Goal: Task Accomplishment & Management: Complete application form

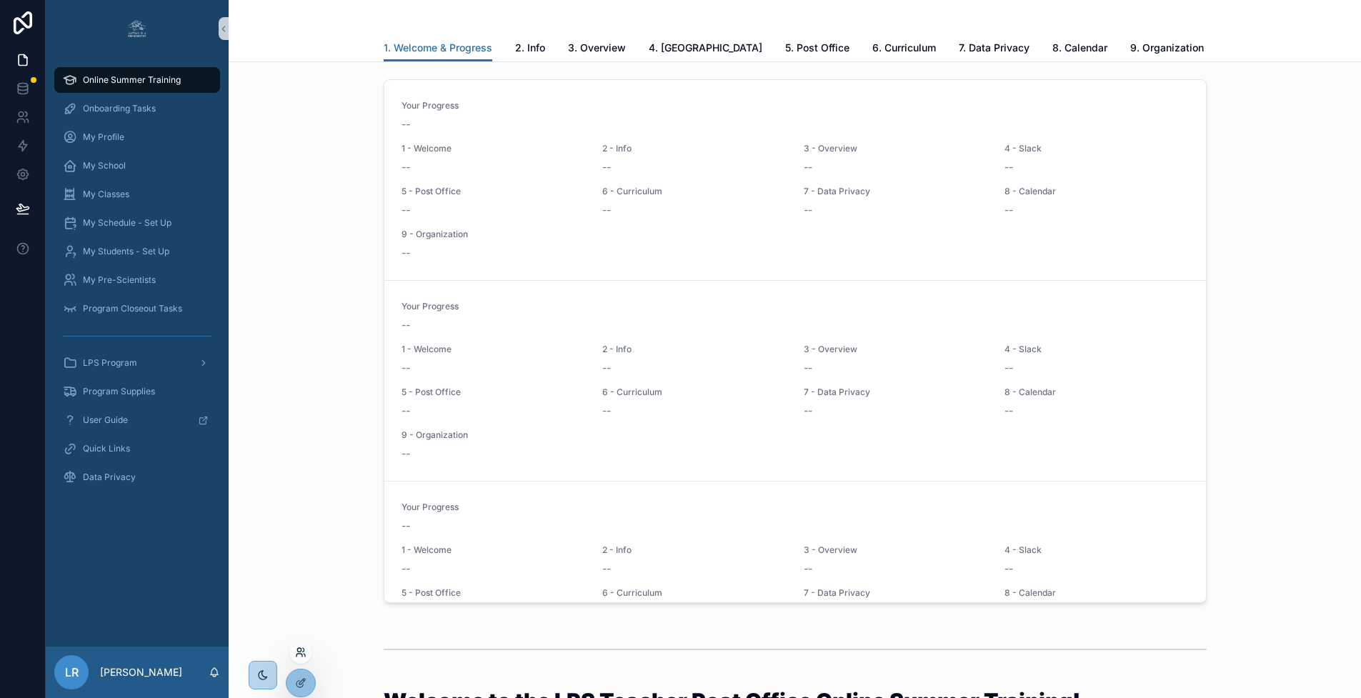
click at [302, 649] on icon at bounding box center [300, 652] width 11 height 11
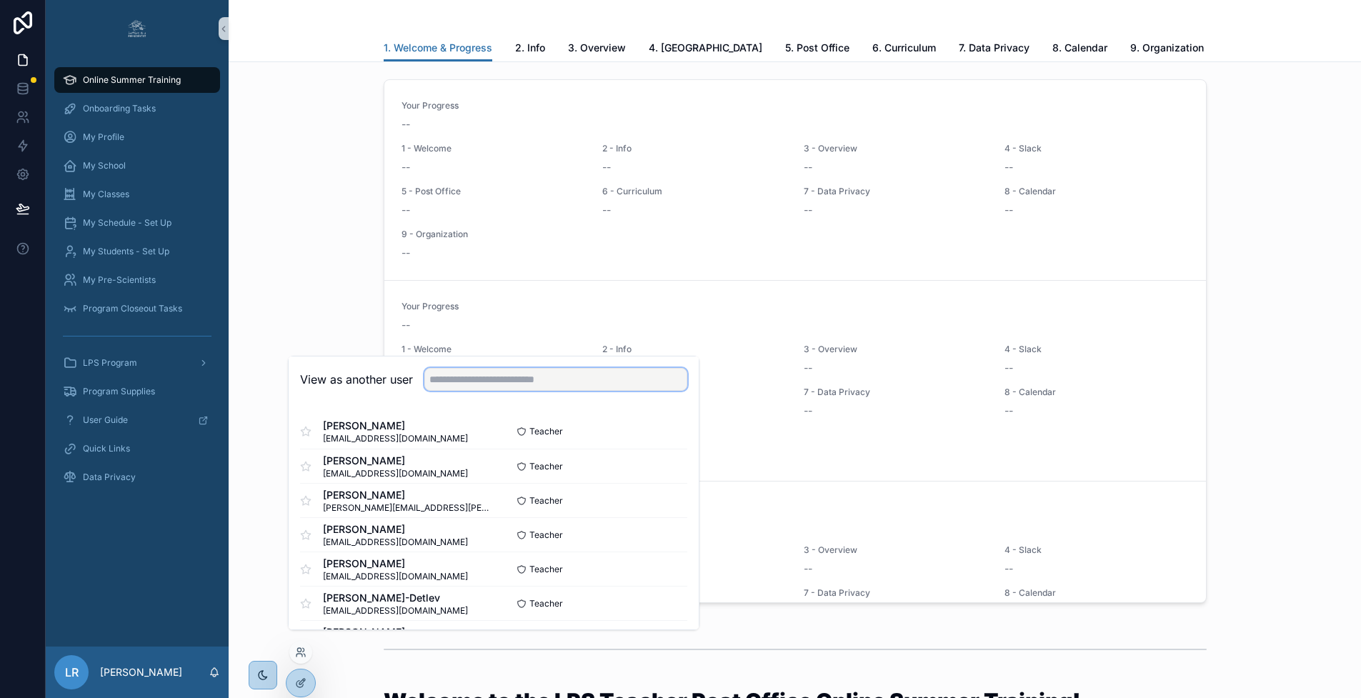
click at [551, 389] on input "text" at bounding box center [555, 379] width 263 height 23
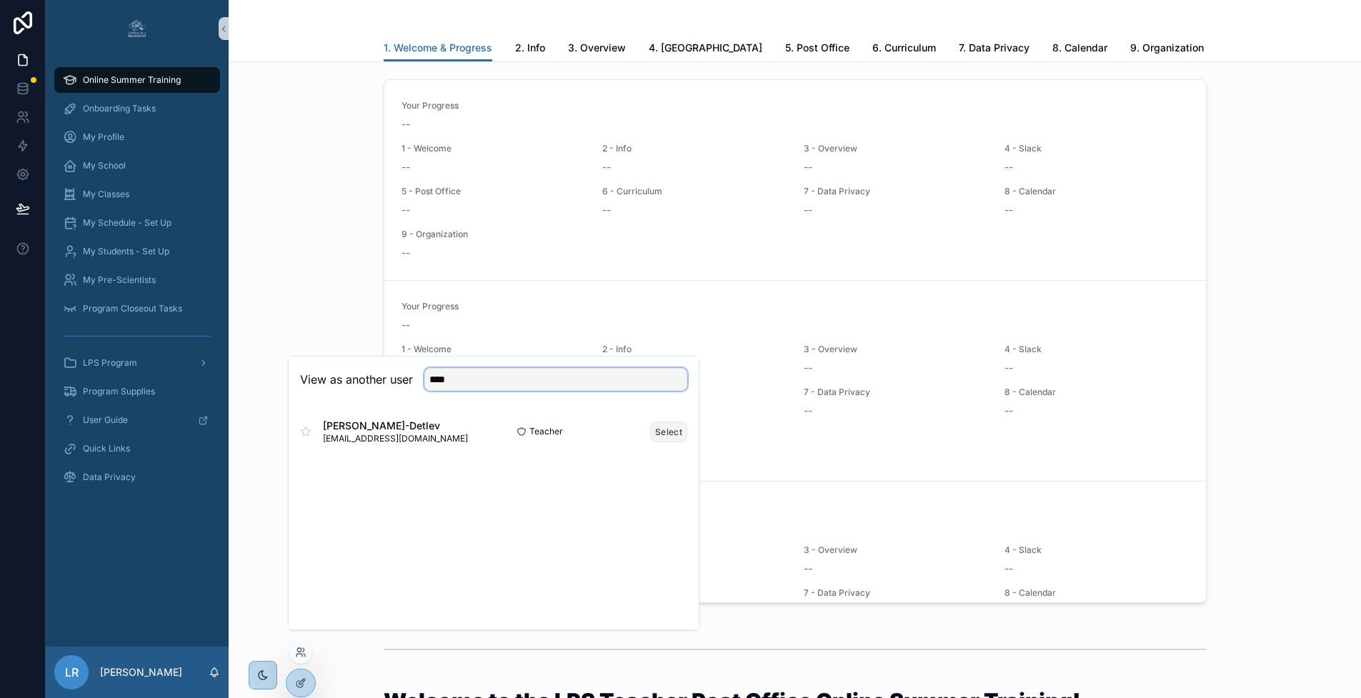
type input "****"
click at [679, 439] on button "Select" at bounding box center [668, 432] width 37 height 21
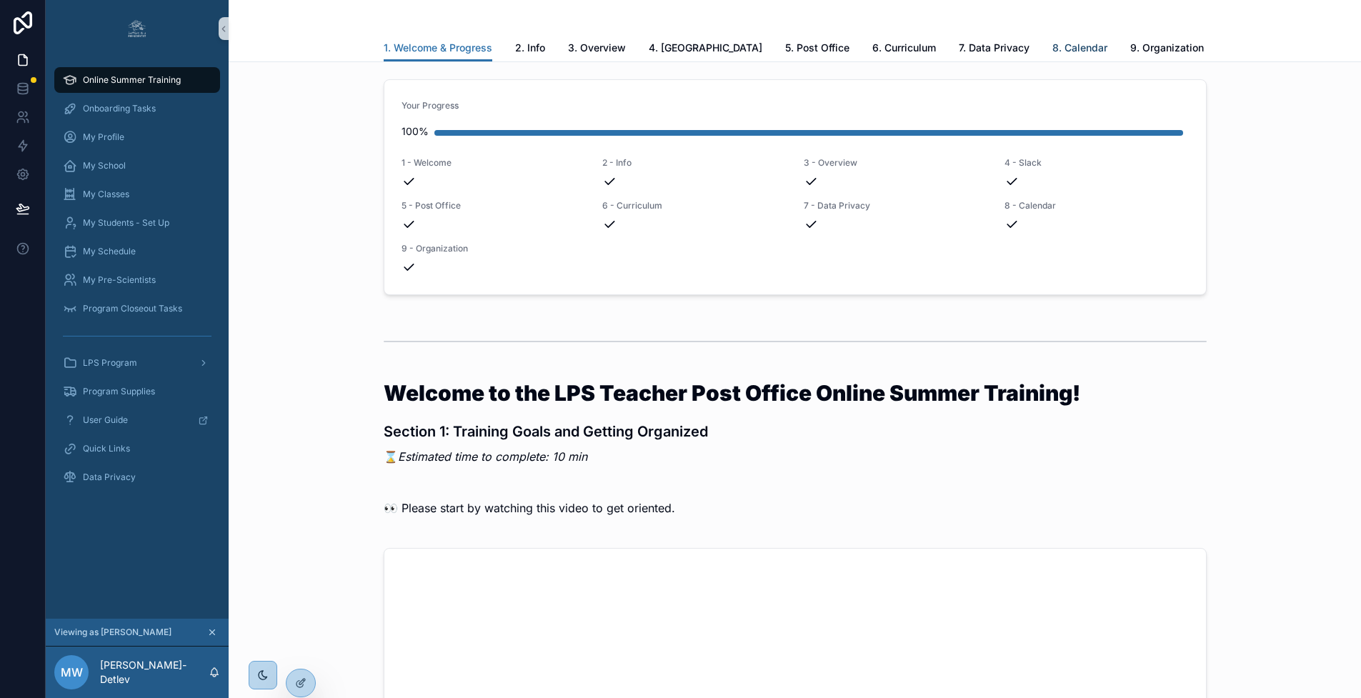
click at [1052, 49] on span "8. Calendar" at bounding box center [1079, 48] width 55 height 14
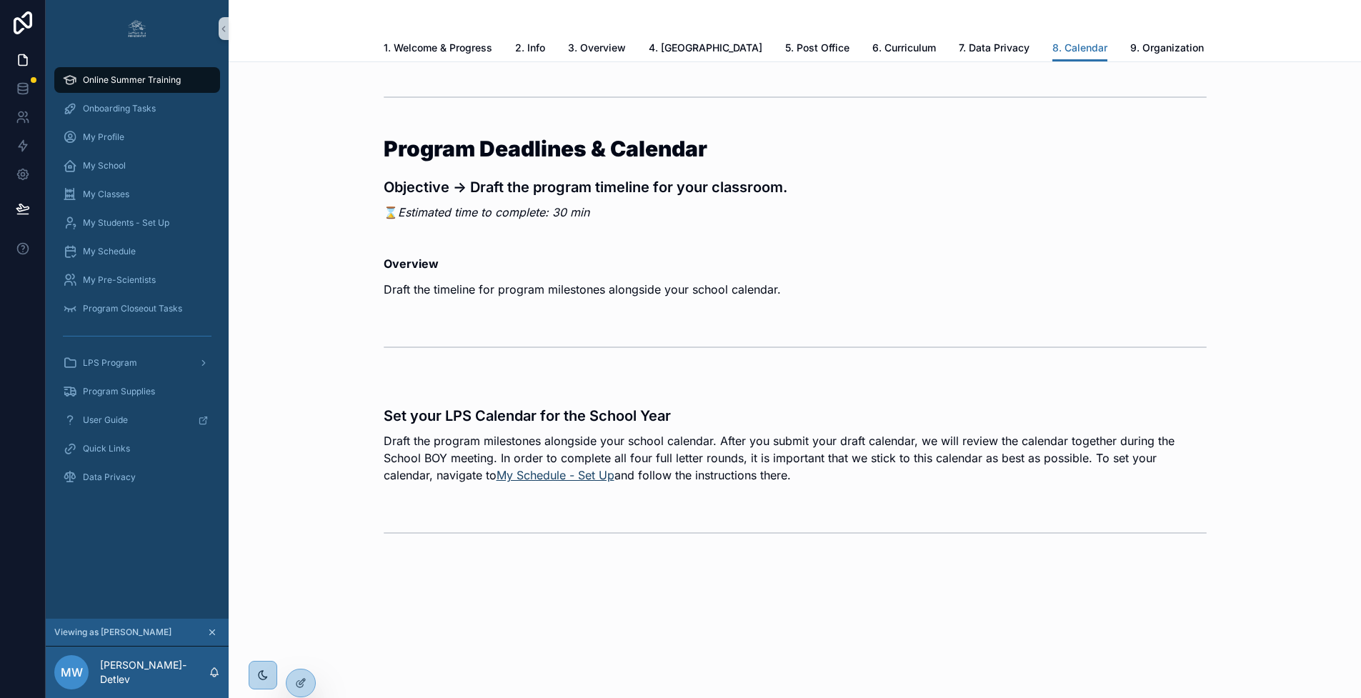
click at [513, 474] on link "My Schedule - Set Up" at bounding box center [556, 475] width 118 height 14
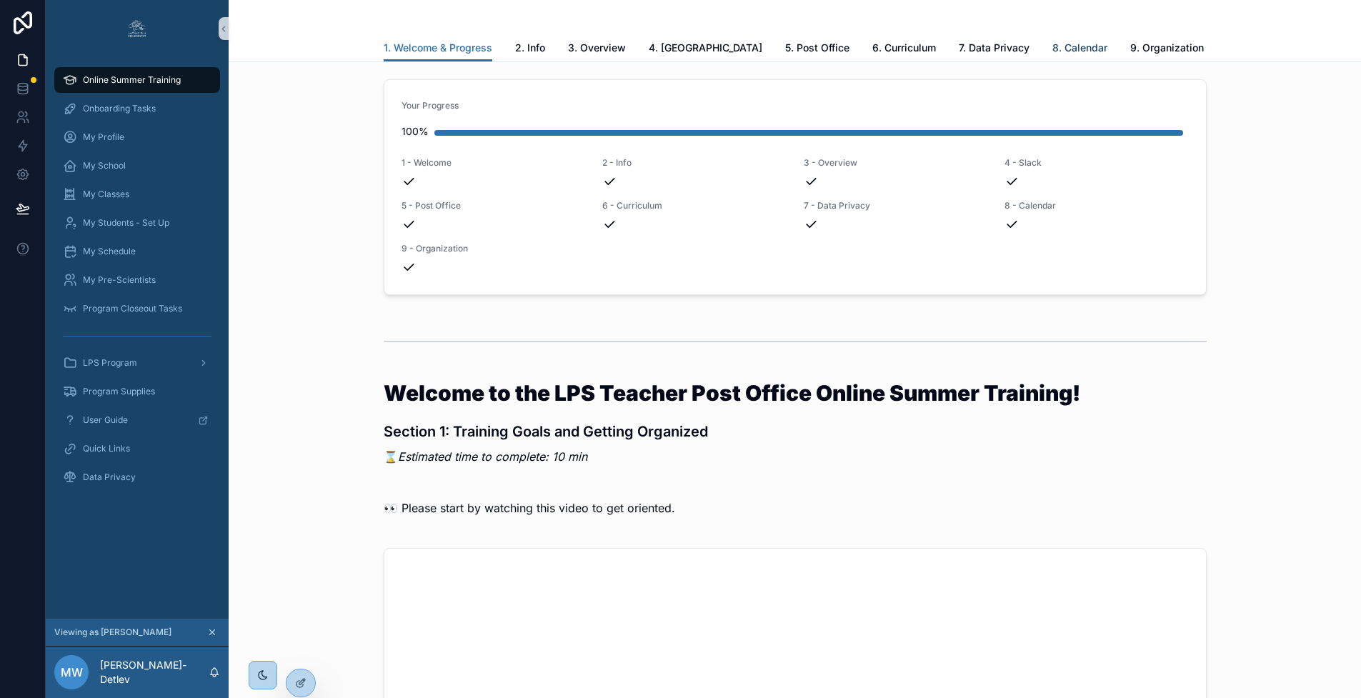
click at [1052, 46] on span "8. Calendar" at bounding box center [1079, 48] width 55 height 14
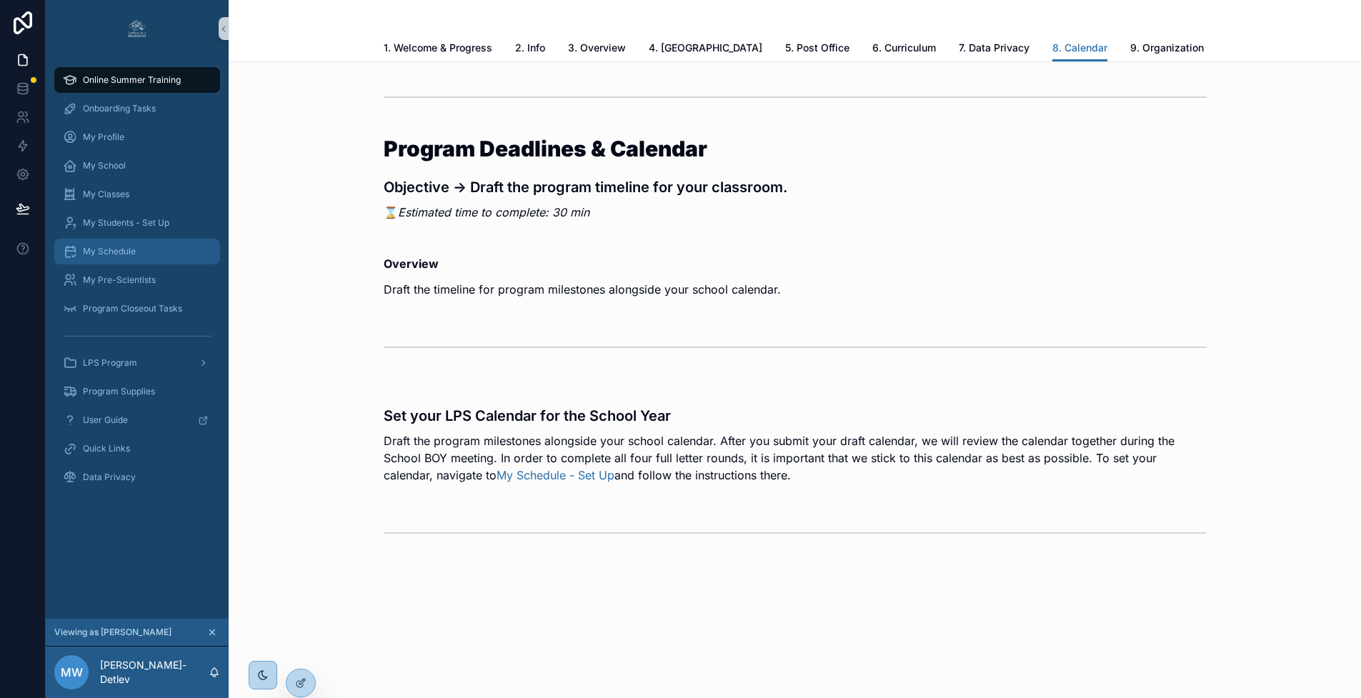
click at [143, 256] on div "My Schedule" at bounding box center [137, 251] width 149 height 23
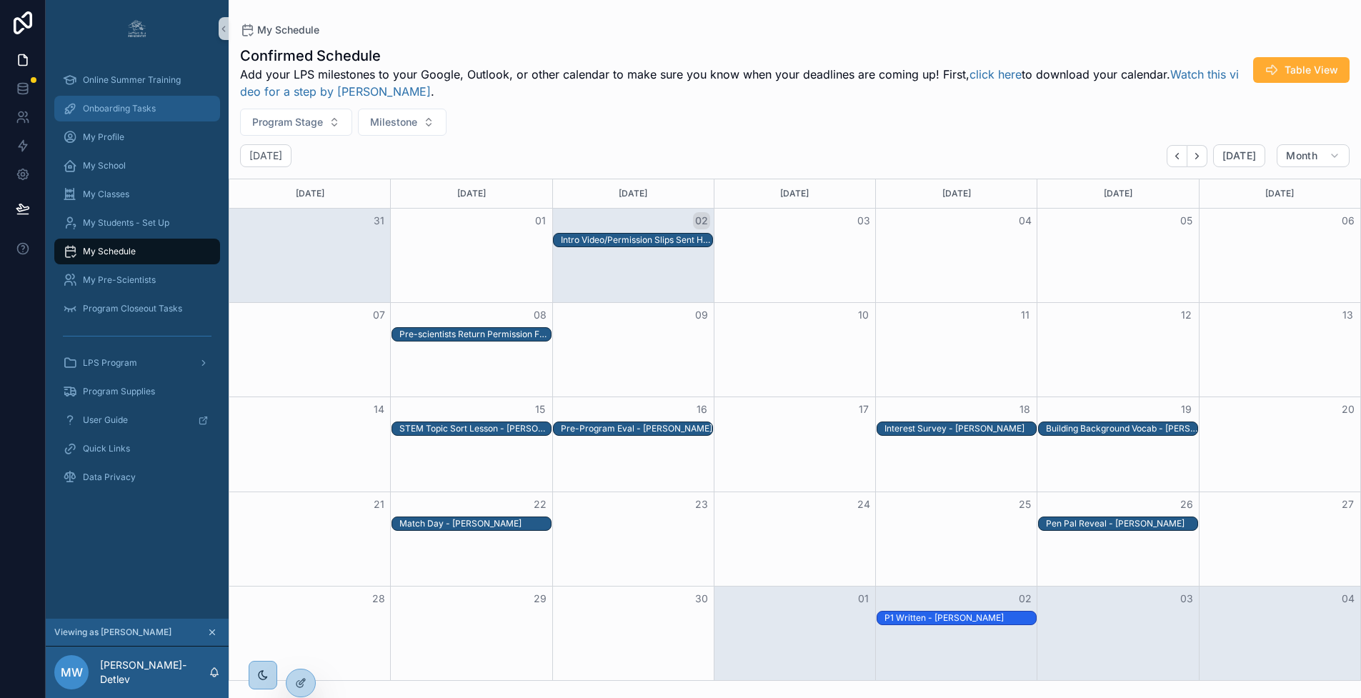
click at [124, 106] on span "Onboarding Tasks" at bounding box center [119, 108] width 73 height 11
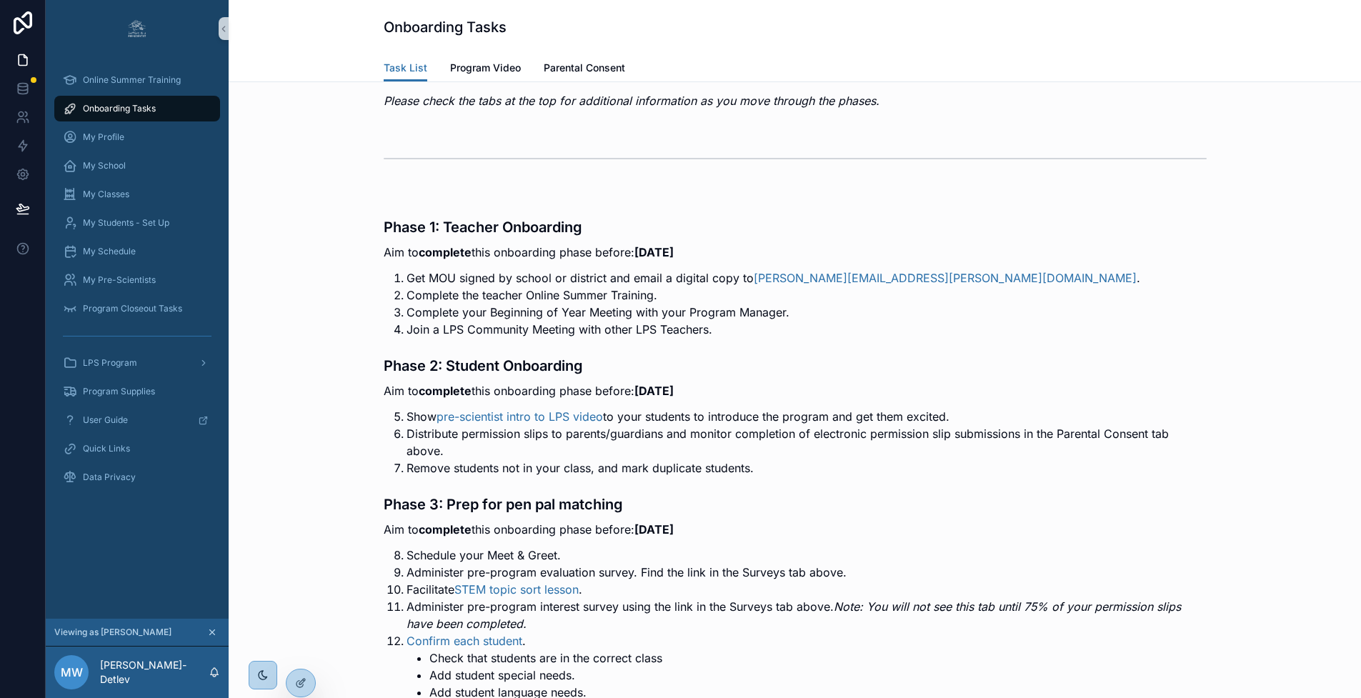
scroll to position [142, 0]
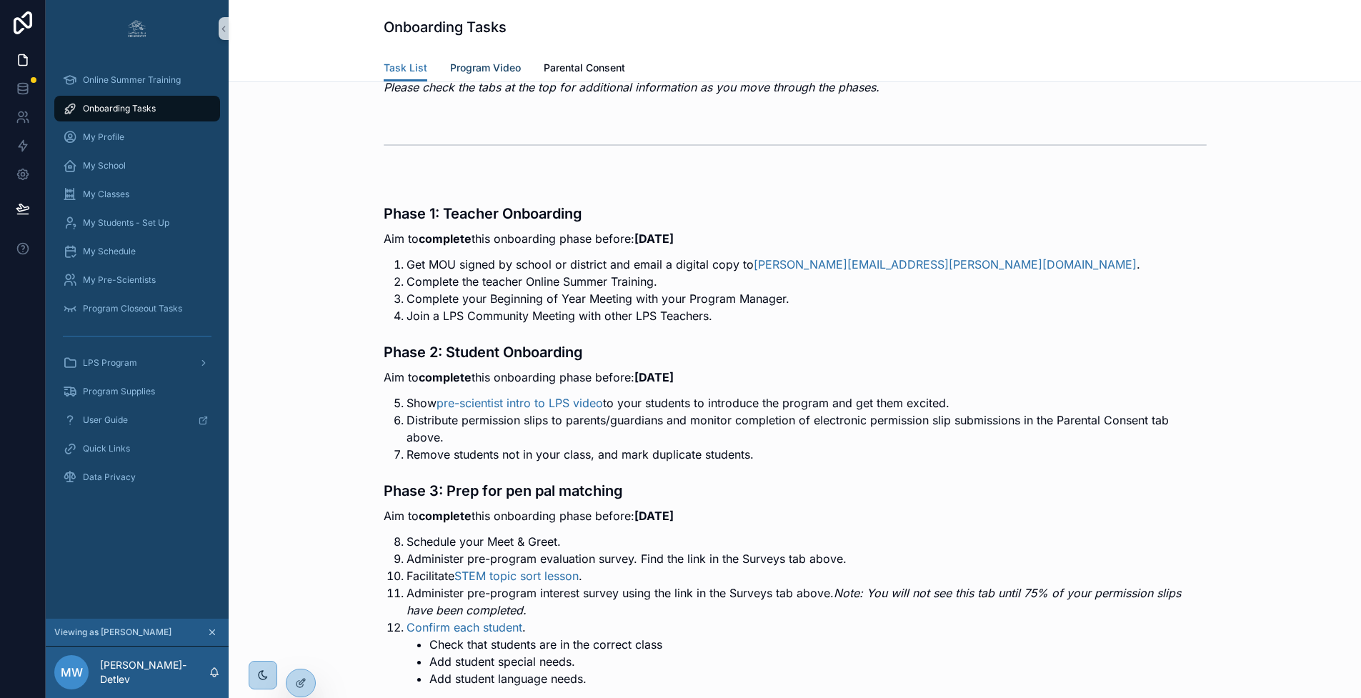
click at [474, 64] on span "Program Video" at bounding box center [485, 68] width 71 height 14
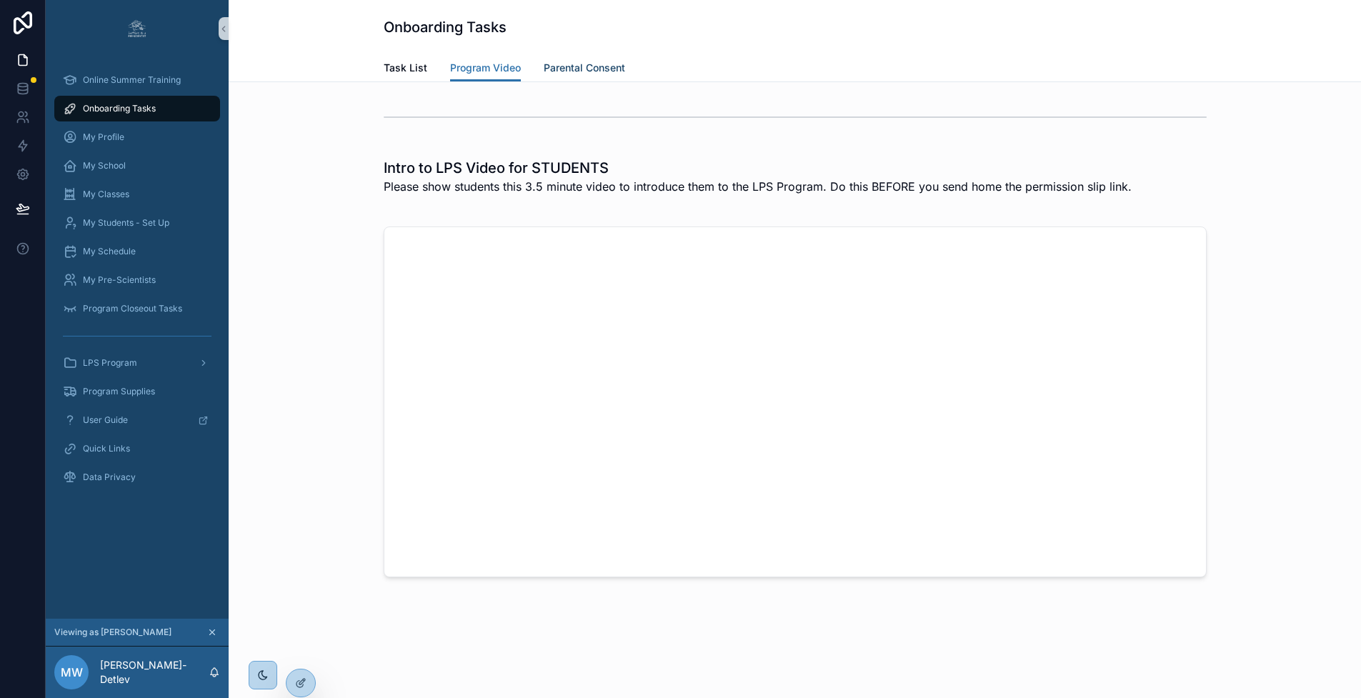
click at [605, 71] on span "Parental Consent" at bounding box center [584, 68] width 81 height 14
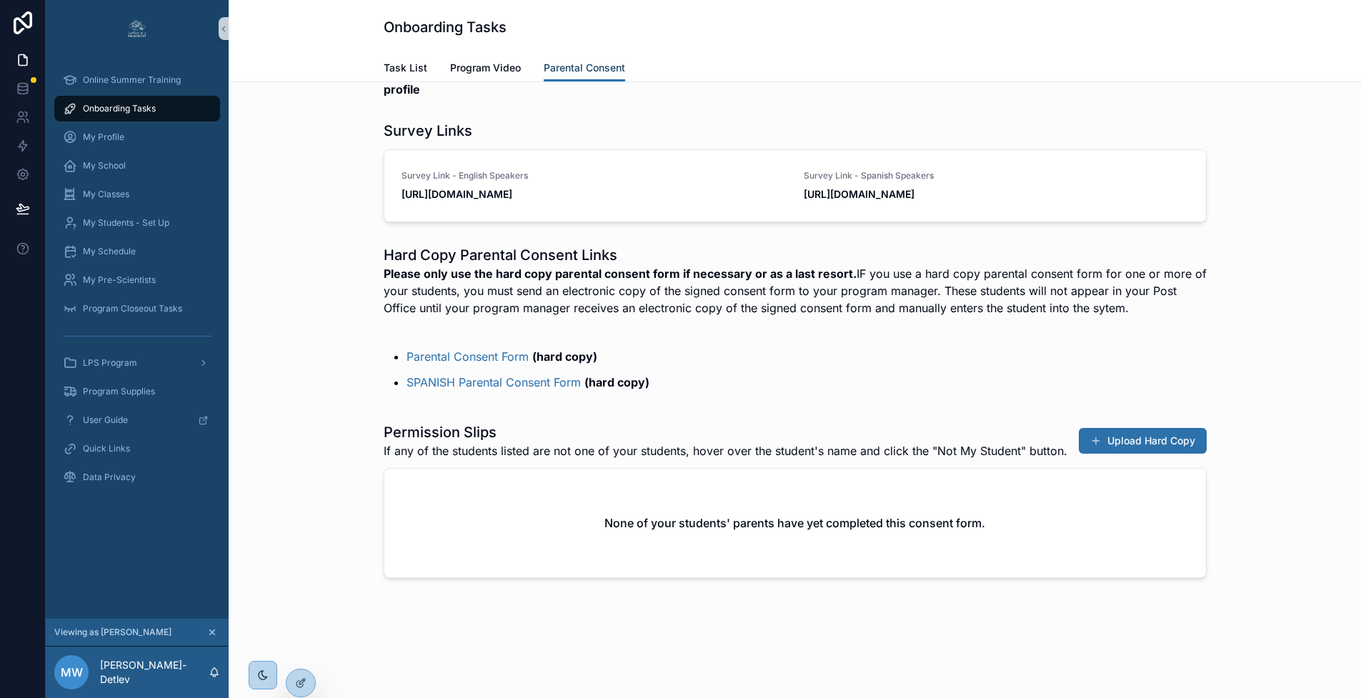
scroll to position [118, 0]
click at [470, 354] on link "Parental Consent Form" at bounding box center [468, 356] width 122 height 14
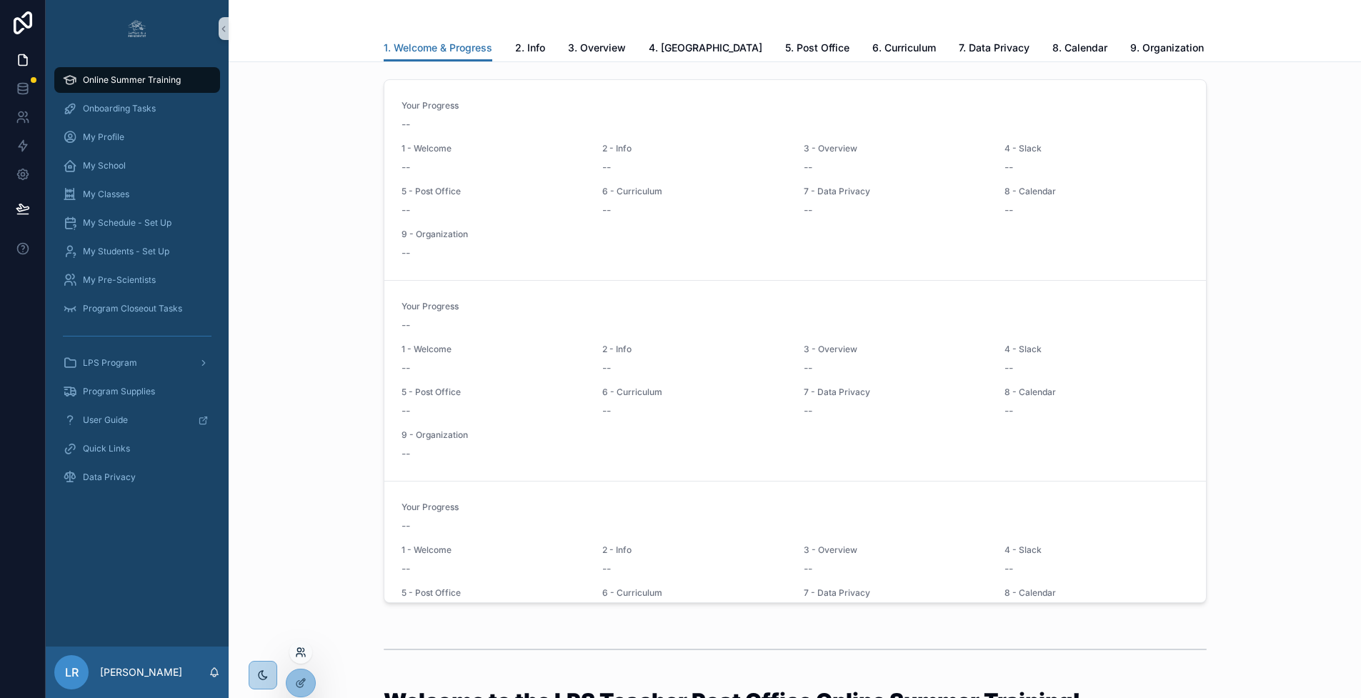
click at [303, 652] on icon at bounding box center [300, 652] width 11 height 11
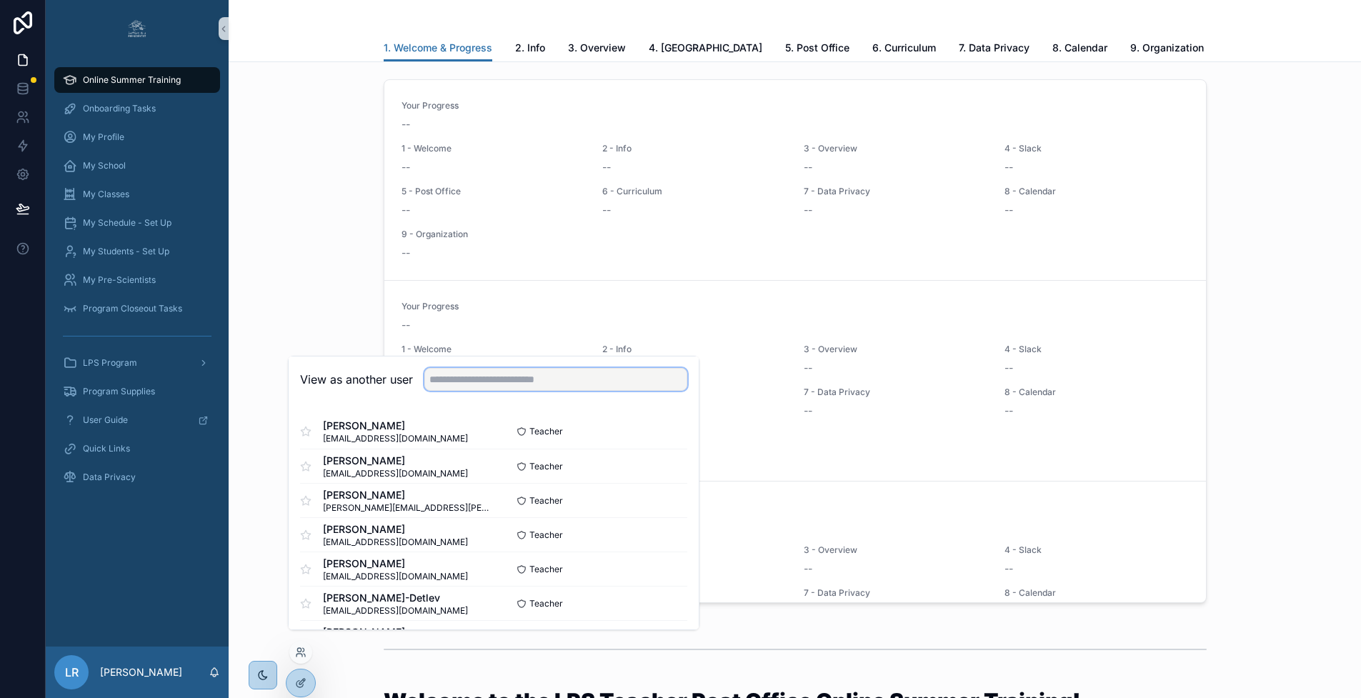
click at [466, 391] on input "text" at bounding box center [555, 379] width 263 height 23
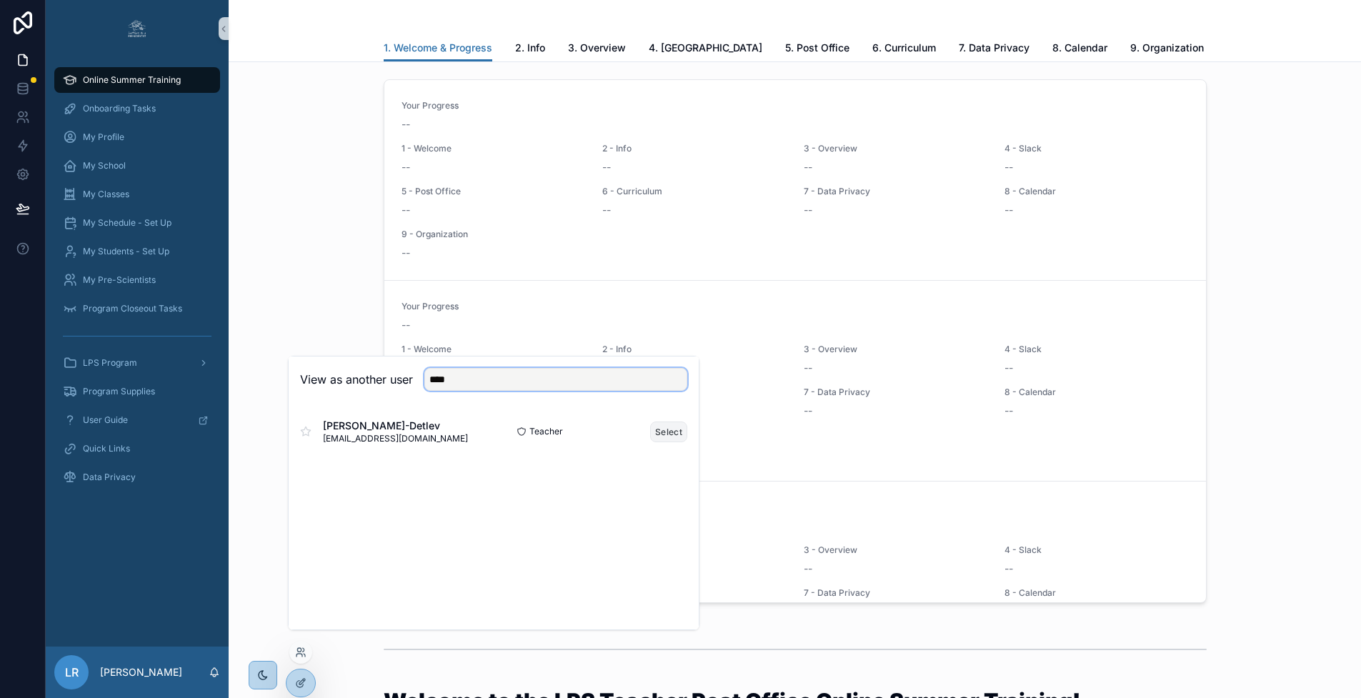
type input "****"
click at [675, 442] on button "Select" at bounding box center [668, 432] width 37 height 21
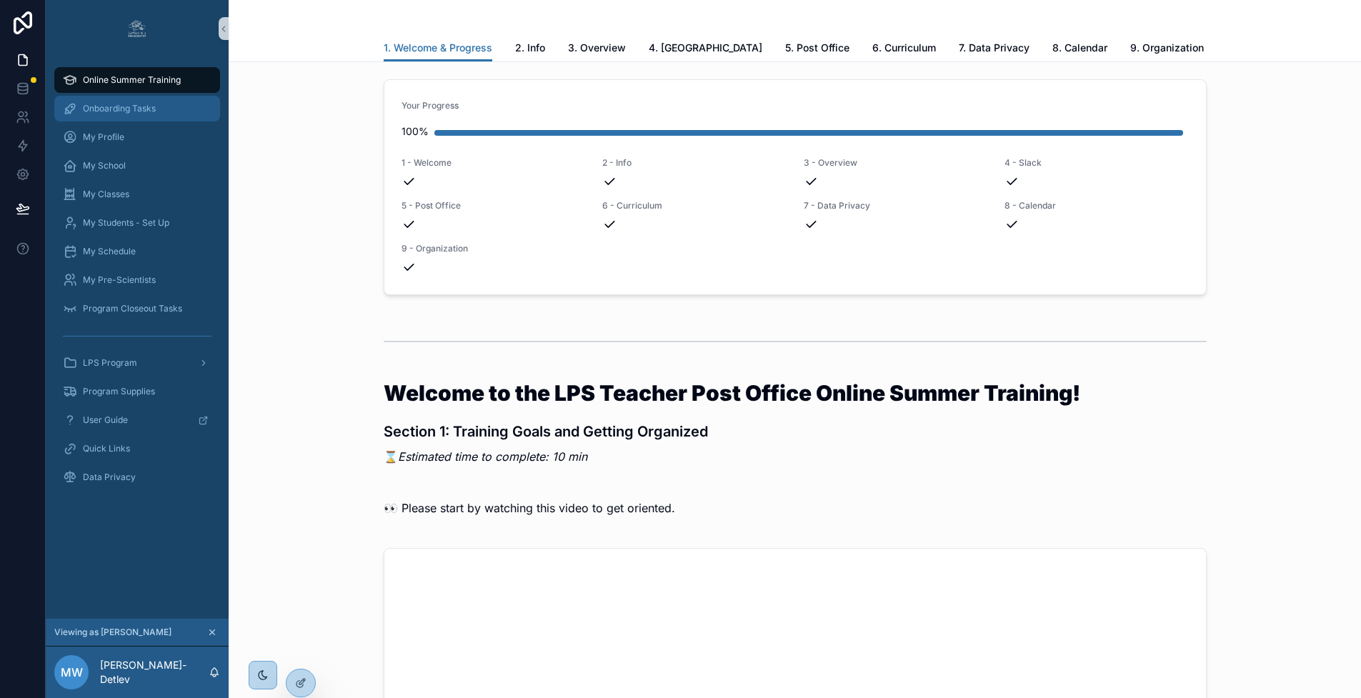
click at [151, 114] on div "Onboarding Tasks" at bounding box center [137, 108] width 149 height 23
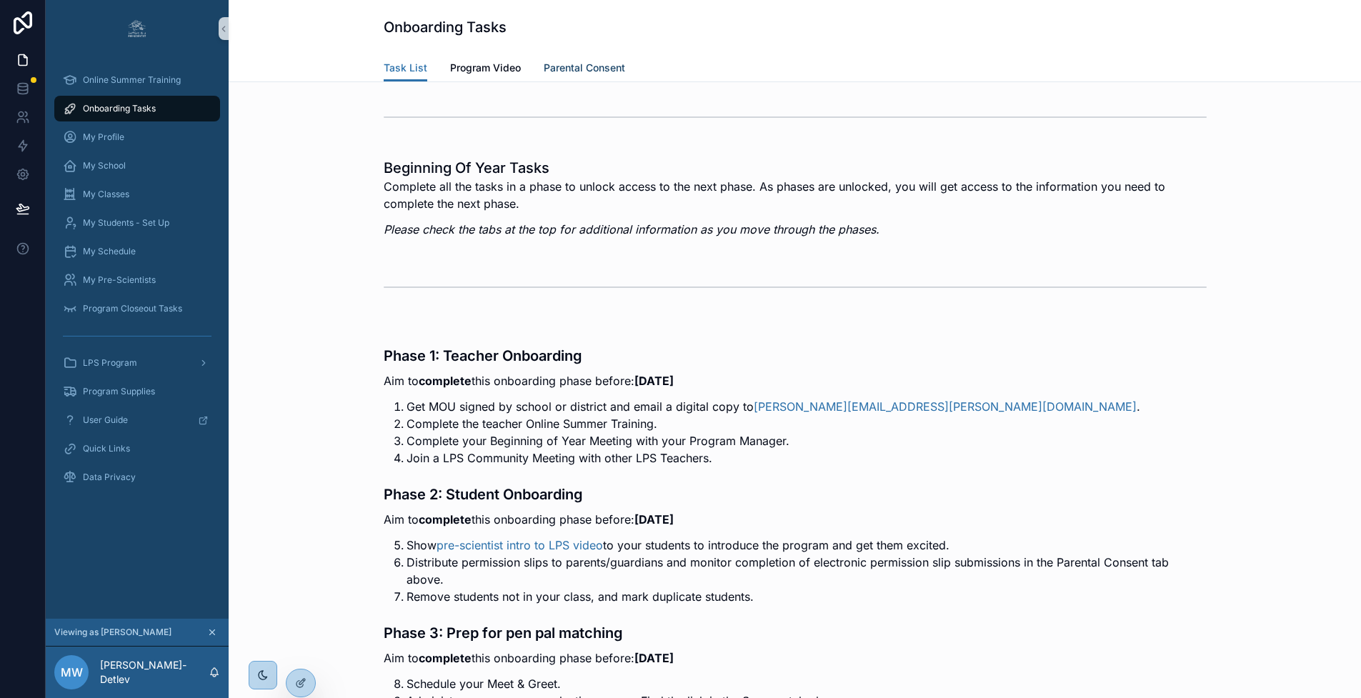
click at [571, 76] on link "Parental Consent" at bounding box center [584, 69] width 81 height 29
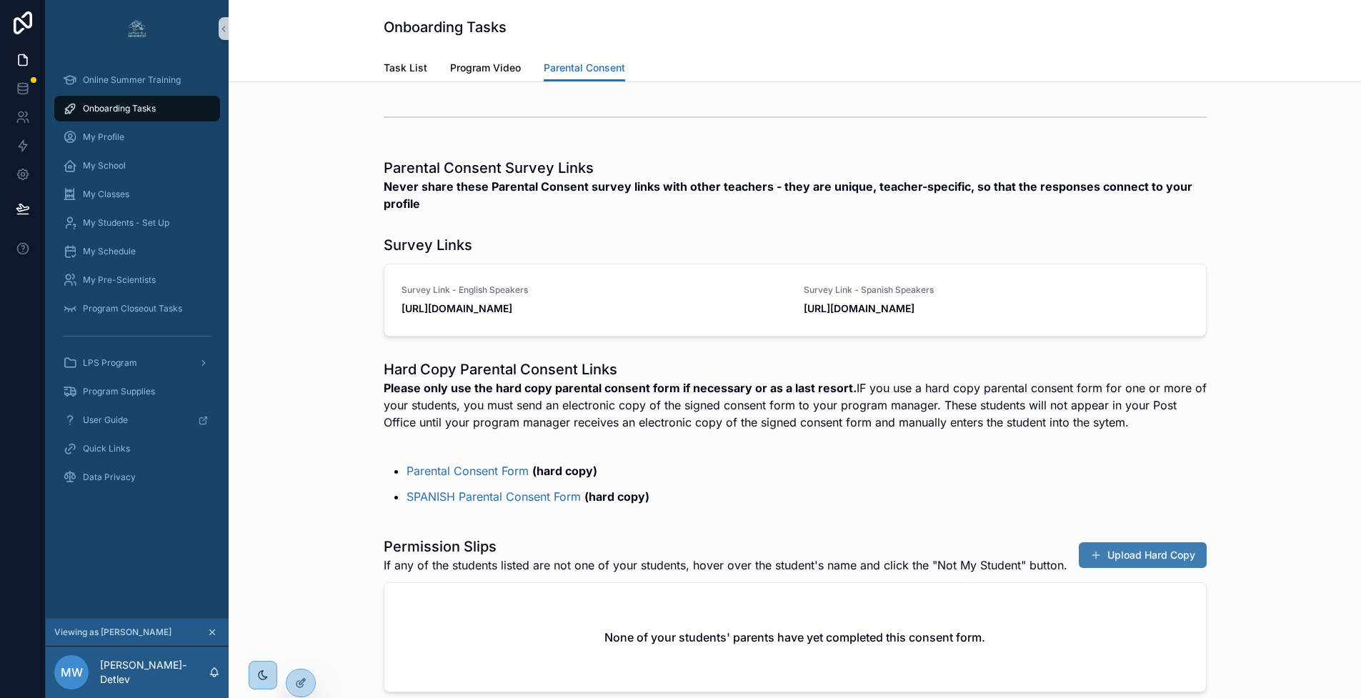
click at [1139, 568] on button "Upload Hard Copy" at bounding box center [1143, 555] width 128 height 26
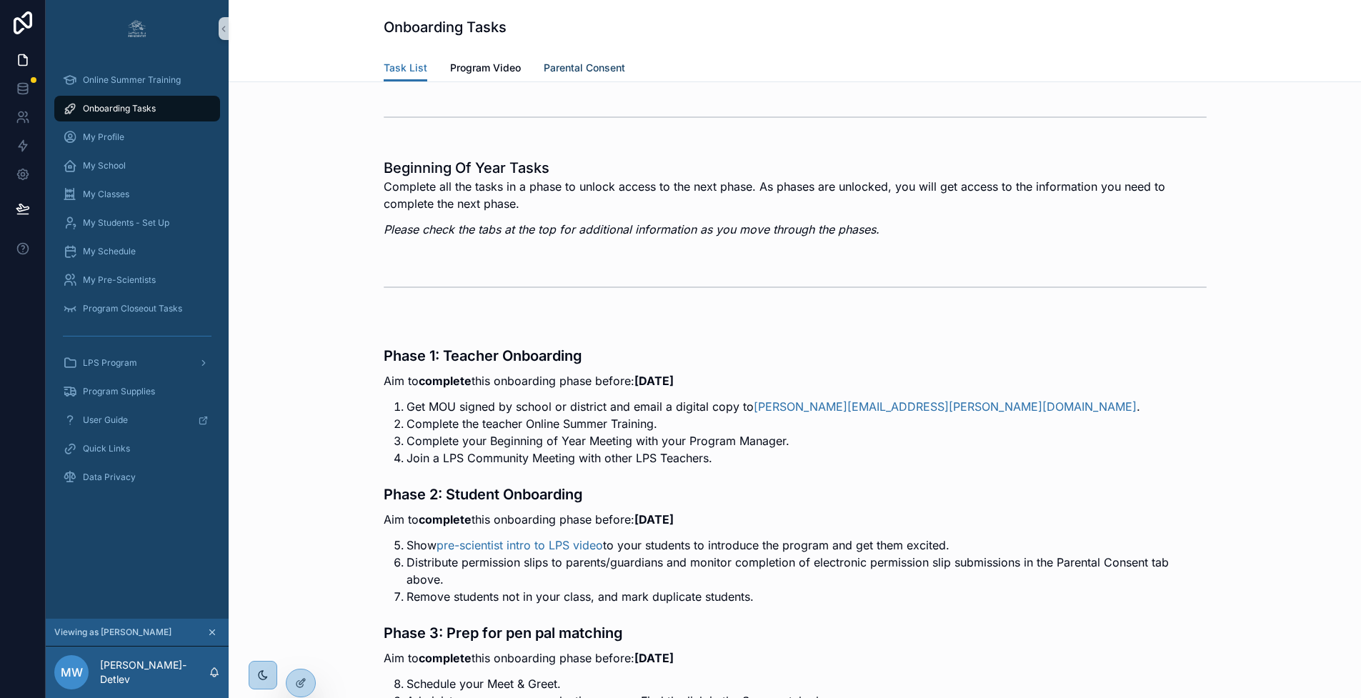
click at [585, 71] on span "Parental Consent" at bounding box center [584, 68] width 81 height 14
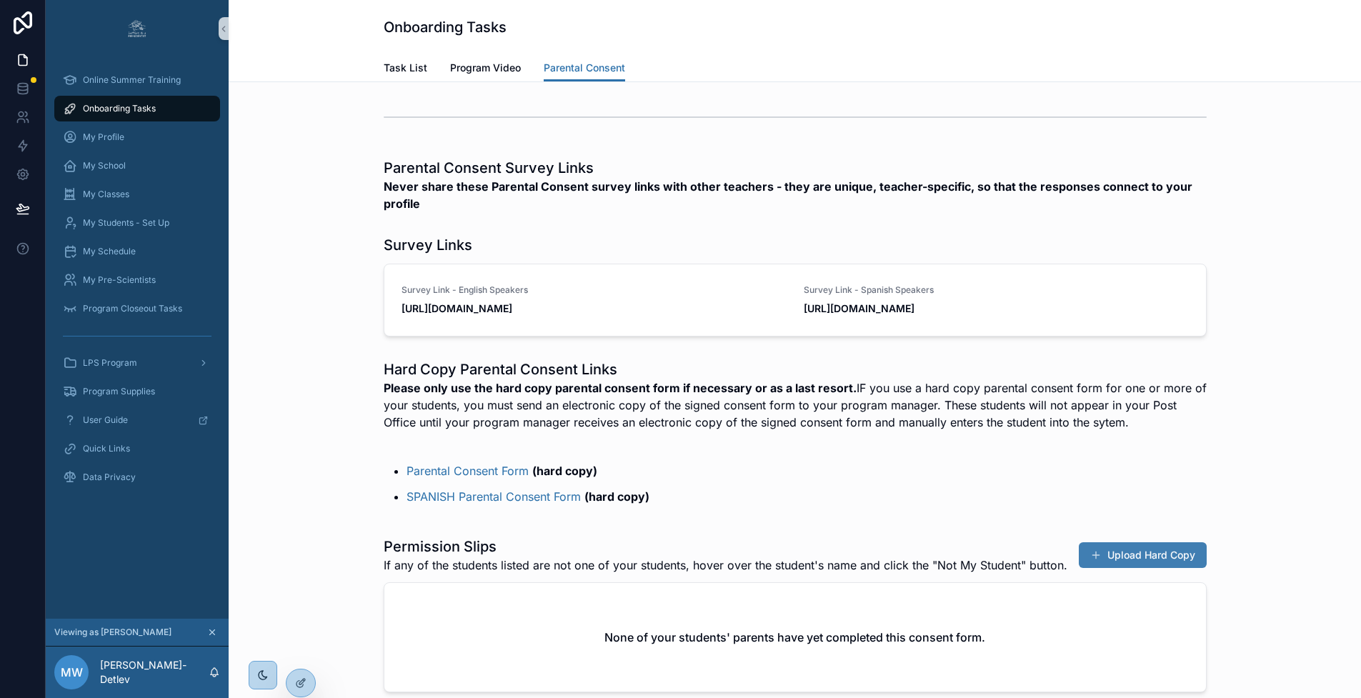
click at [1170, 567] on button "Upload Hard Copy" at bounding box center [1143, 555] width 128 height 26
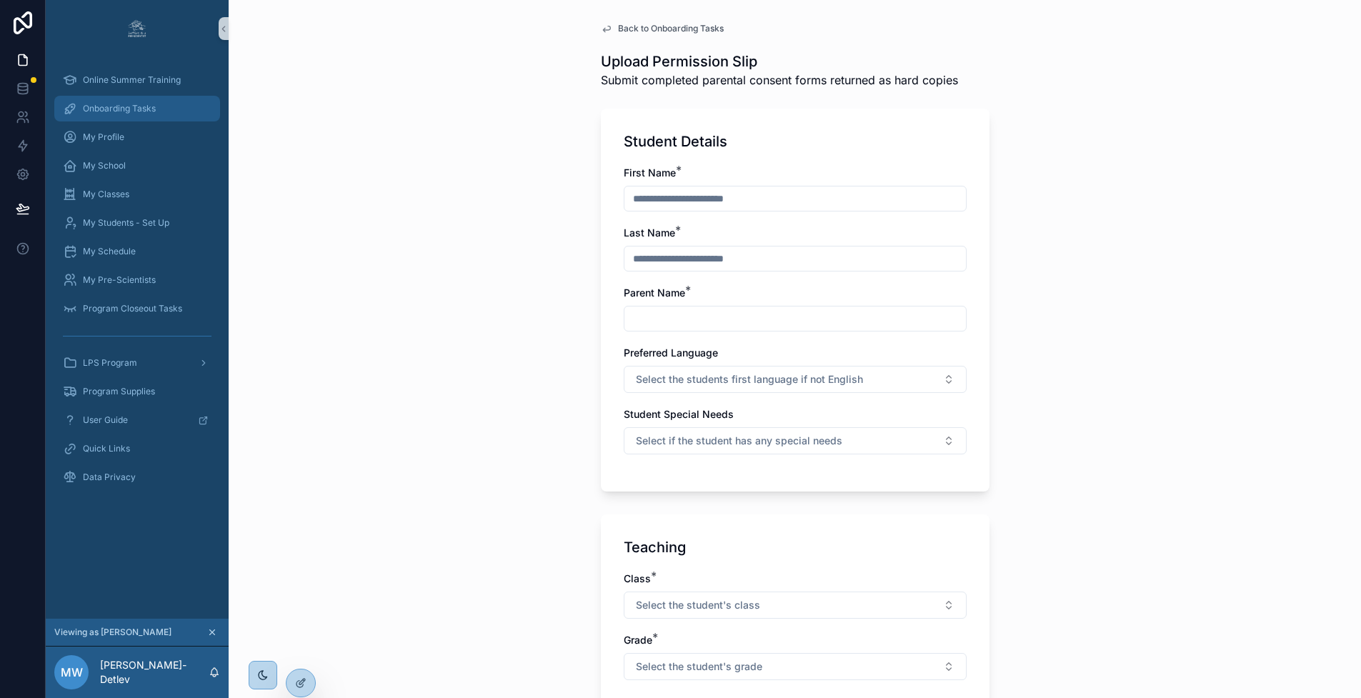
click at [125, 113] on span "Onboarding Tasks" at bounding box center [119, 108] width 73 height 11
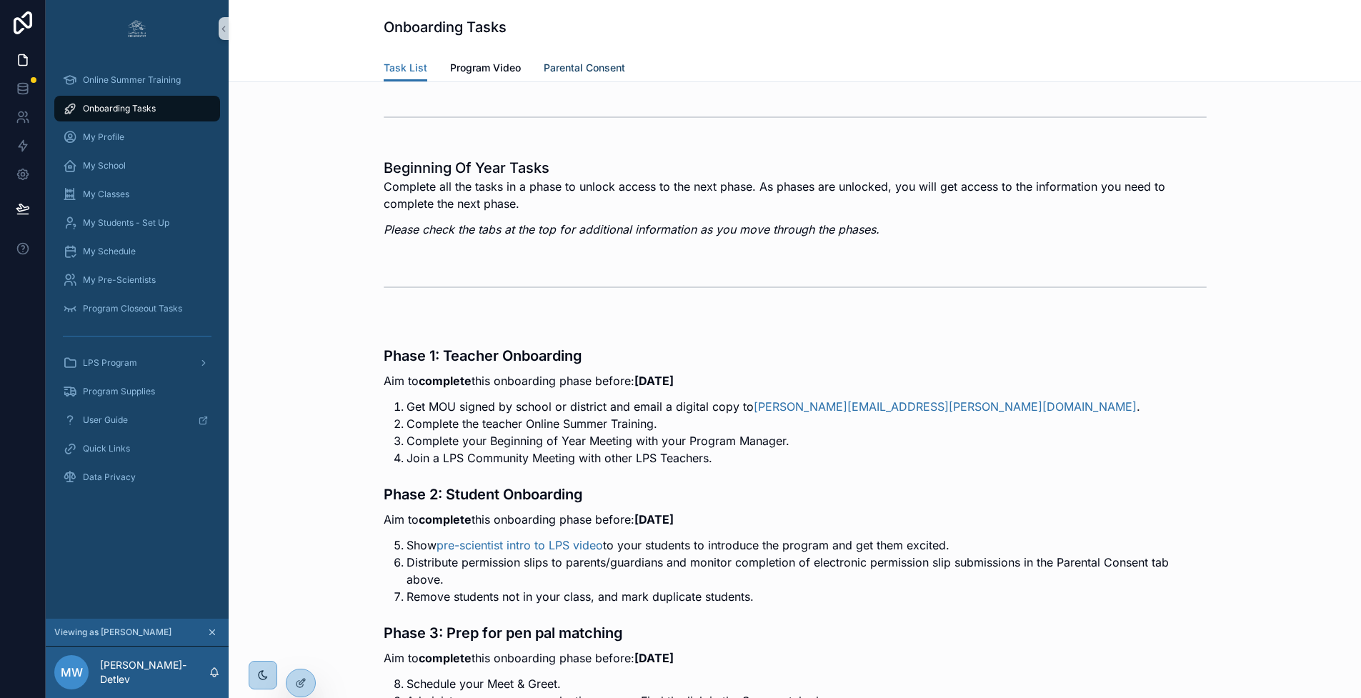
click at [587, 66] on span "Parental Consent" at bounding box center [584, 68] width 81 height 14
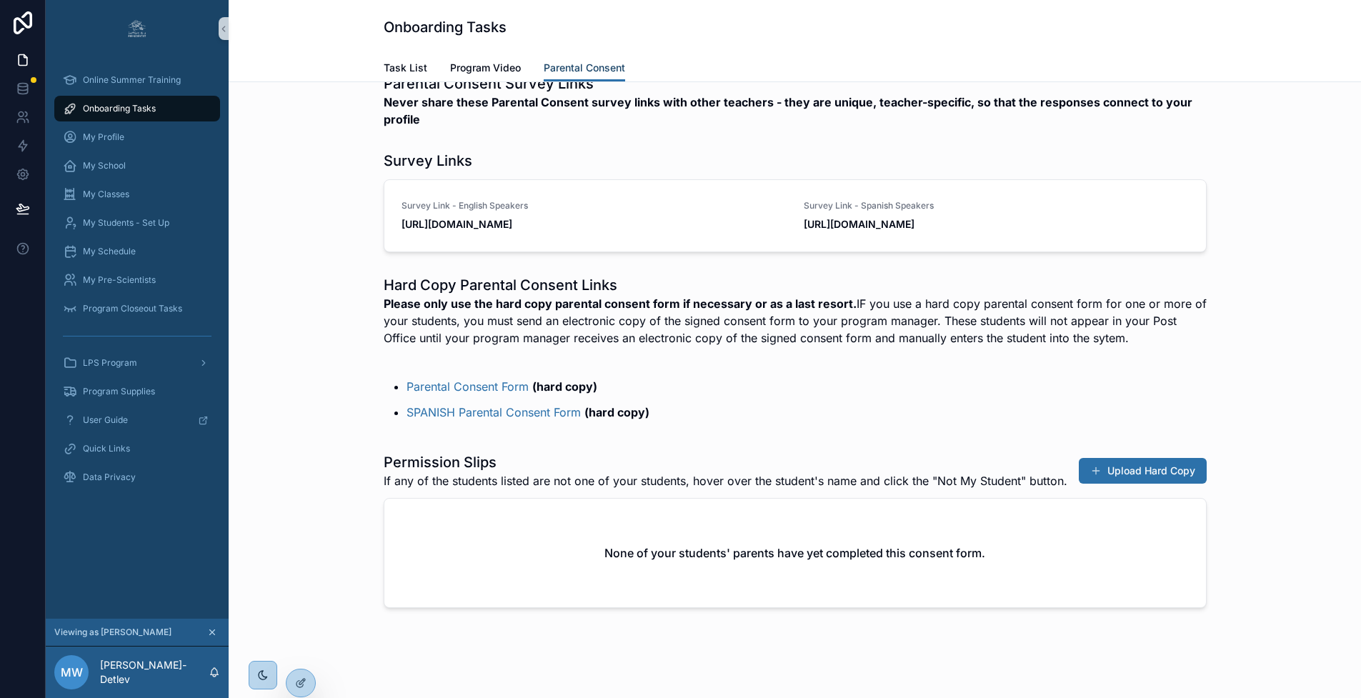
scroll to position [121, 0]
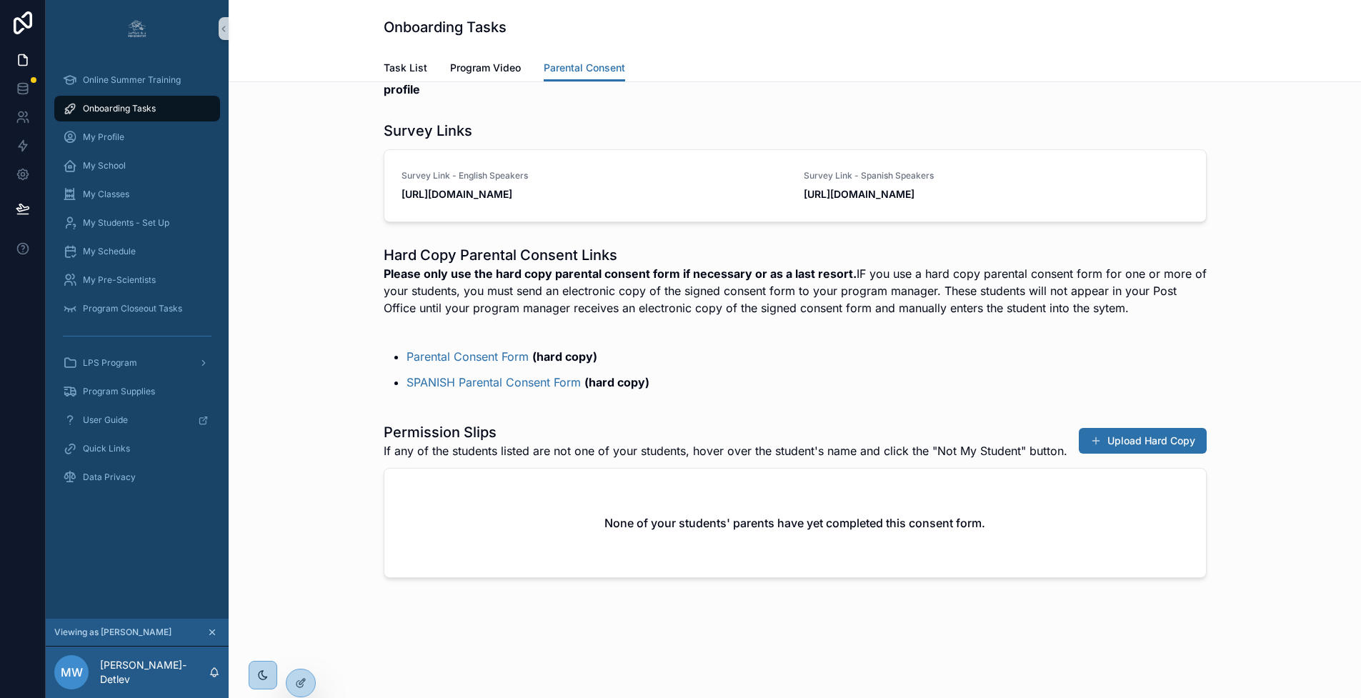
drag, startPoint x: 861, startPoint y: 572, endPoint x: 862, endPoint y: 537, distance: 34.3
click at [862, 537] on div "None of your students' parents have yet completed this consent form." at bounding box center [795, 523] width 822 height 109
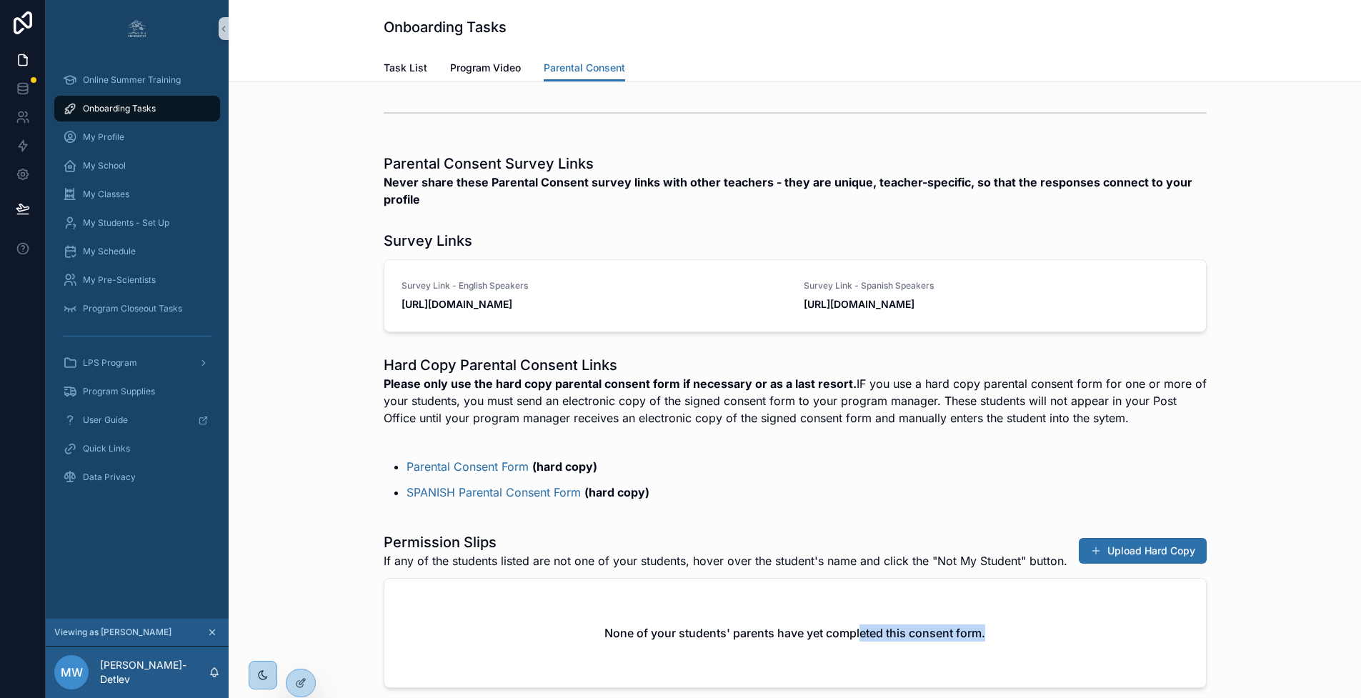
scroll to position [0, 0]
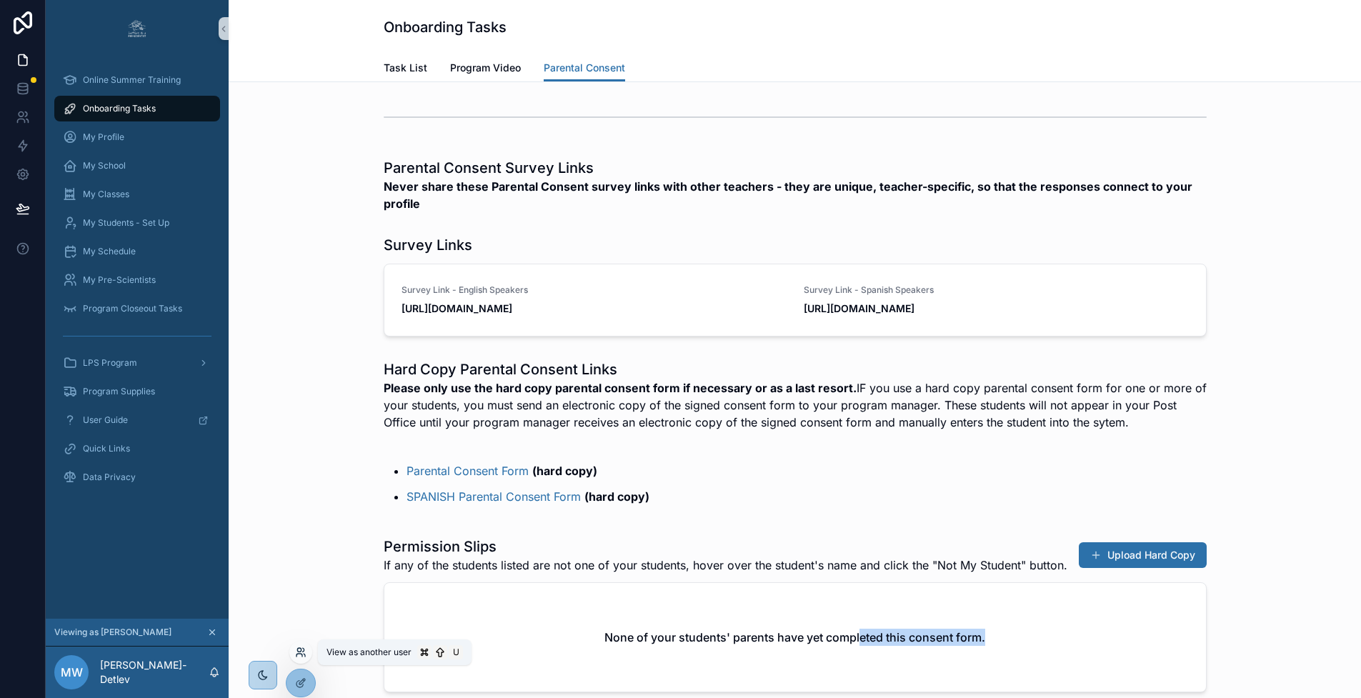
click at [301, 655] on icon at bounding box center [299, 655] width 6 height 3
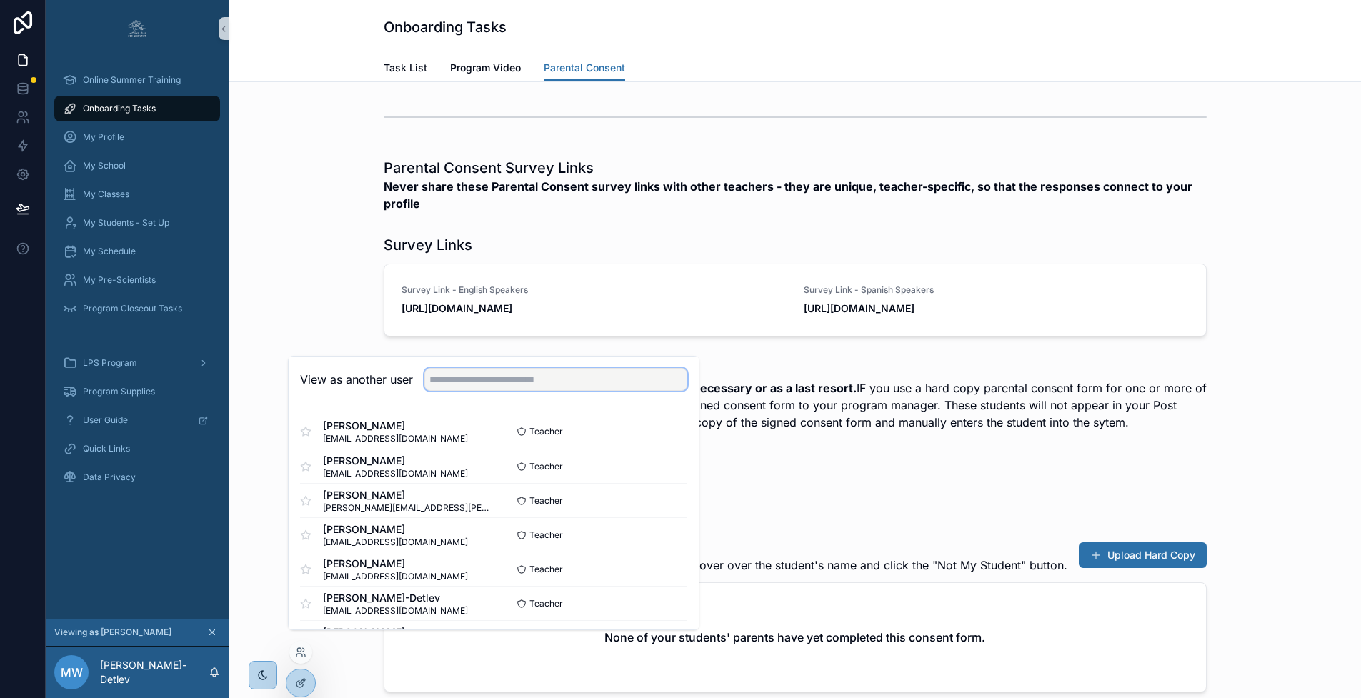
click at [507, 391] on input "text" at bounding box center [555, 379] width 263 height 23
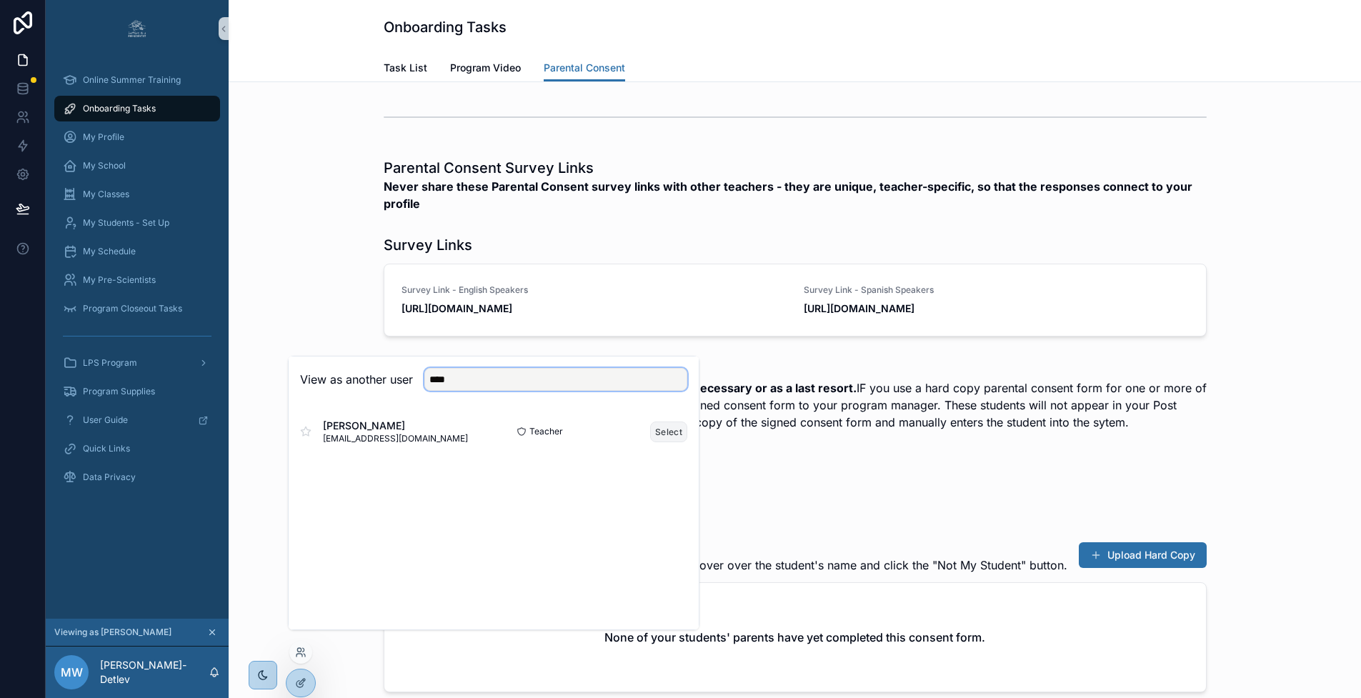
type input "****"
click at [668, 442] on button "Select" at bounding box center [668, 432] width 37 height 21
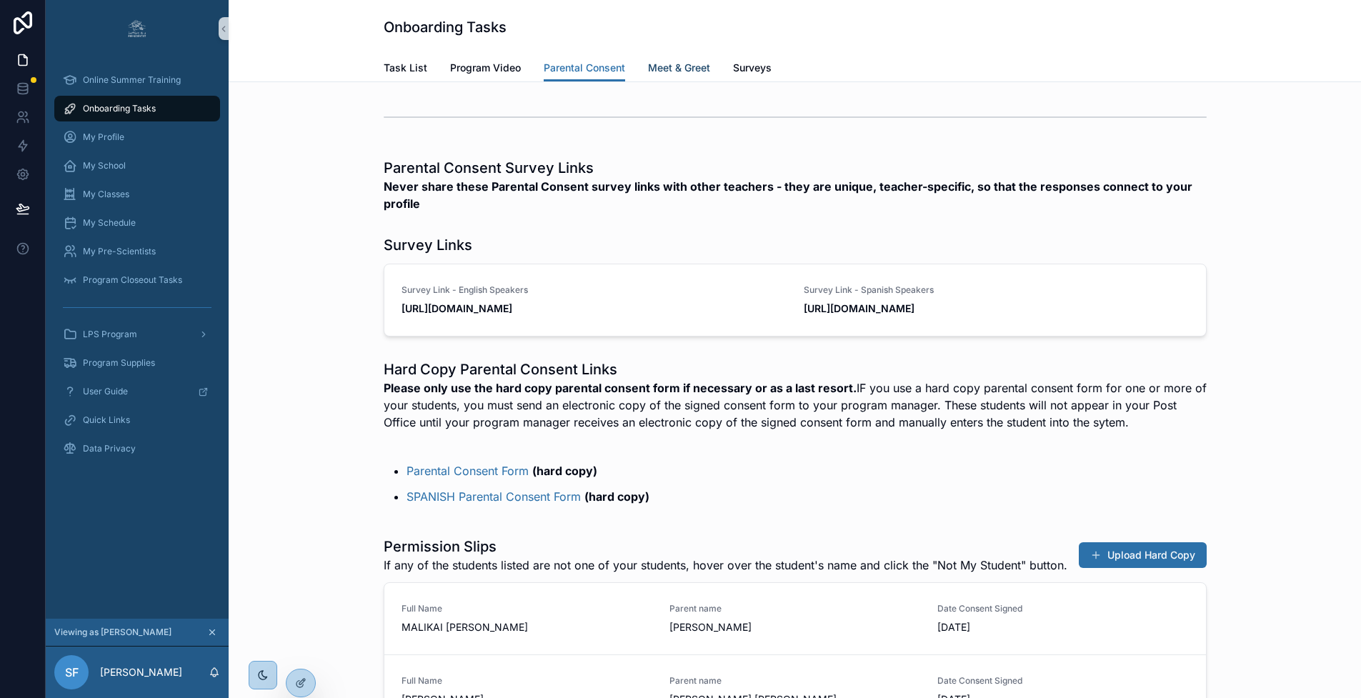
click at [689, 67] on span "Meet & Greet" at bounding box center [679, 68] width 62 height 14
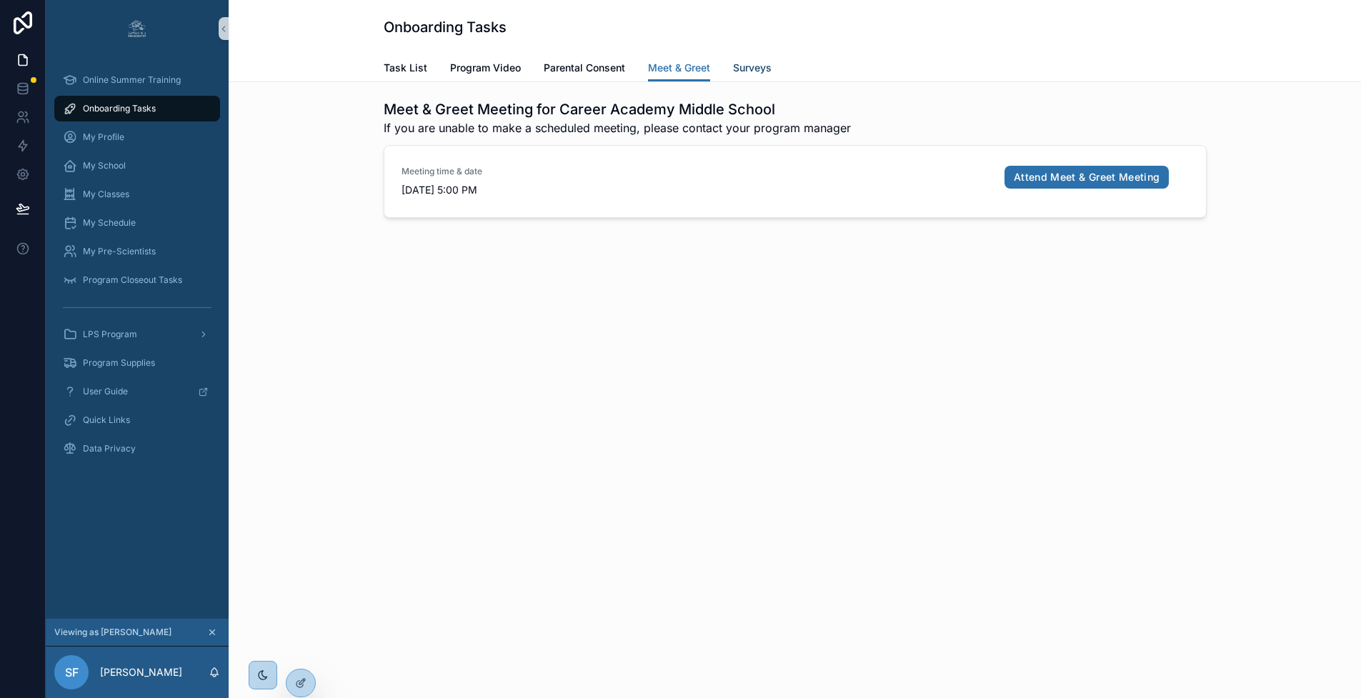
click at [752, 71] on span "Surveys" at bounding box center [752, 68] width 39 height 14
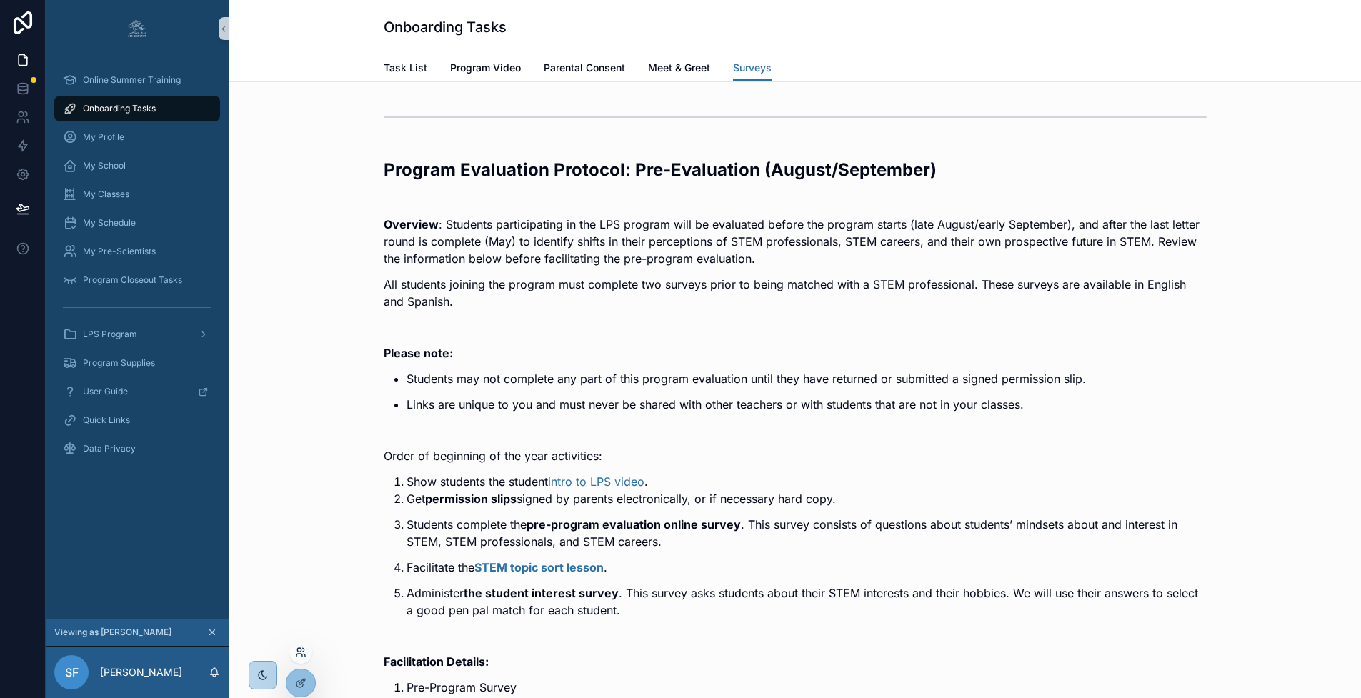
click at [301, 652] on icon at bounding box center [300, 652] width 11 height 11
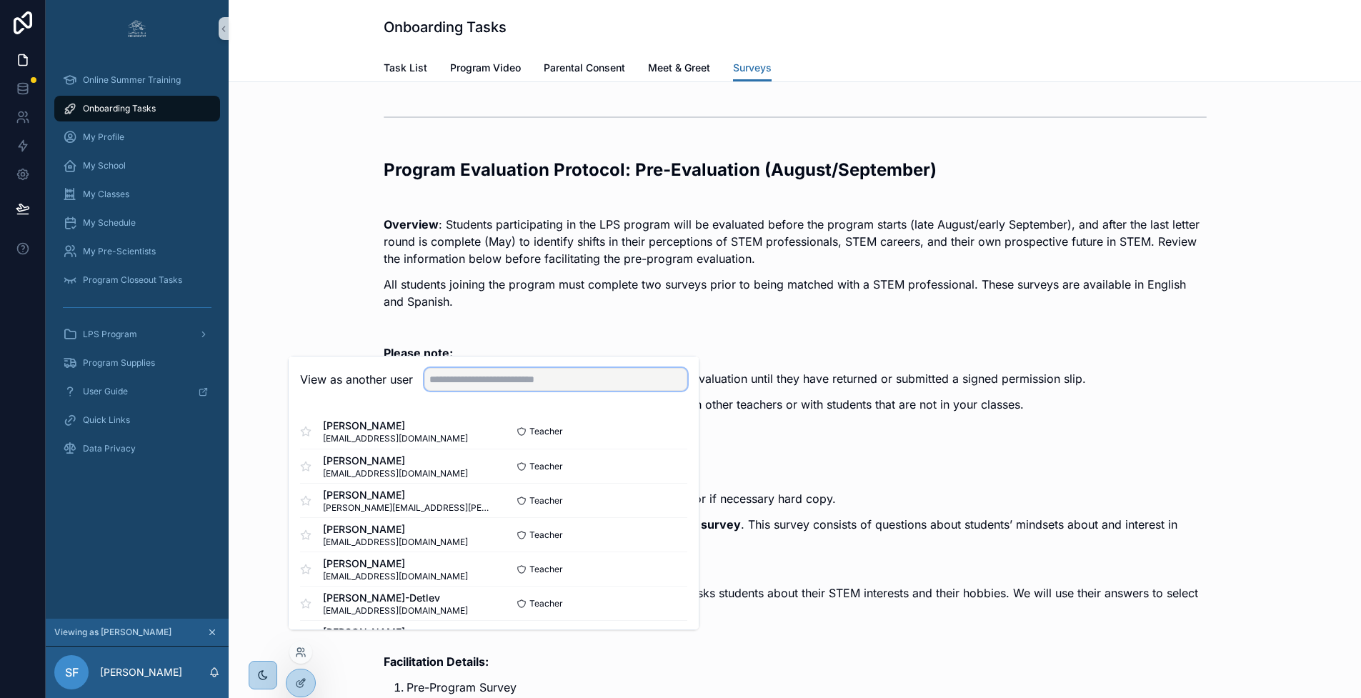
click at [496, 391] on input "text" at bounding box center [555, 379] width 263 height 23
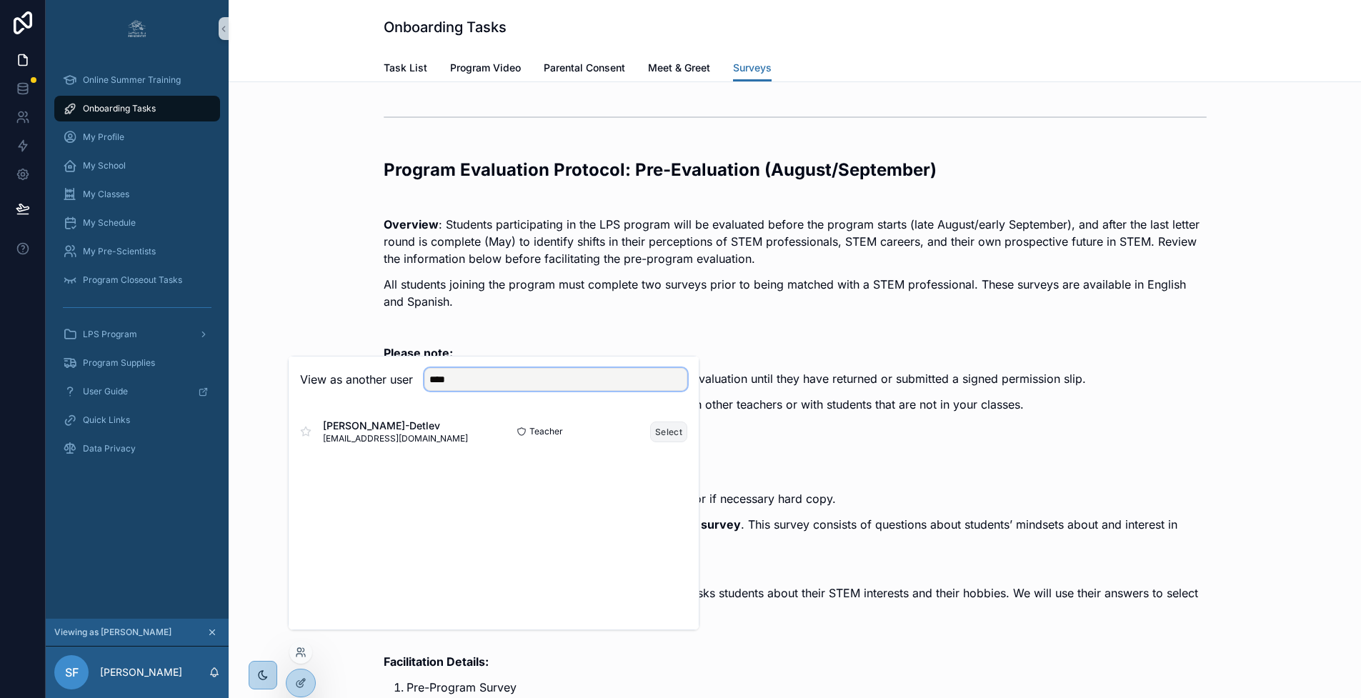
type input "****"
click at [672, 442] on button "Select" at bounding box center [668, 432] width 37 height 21
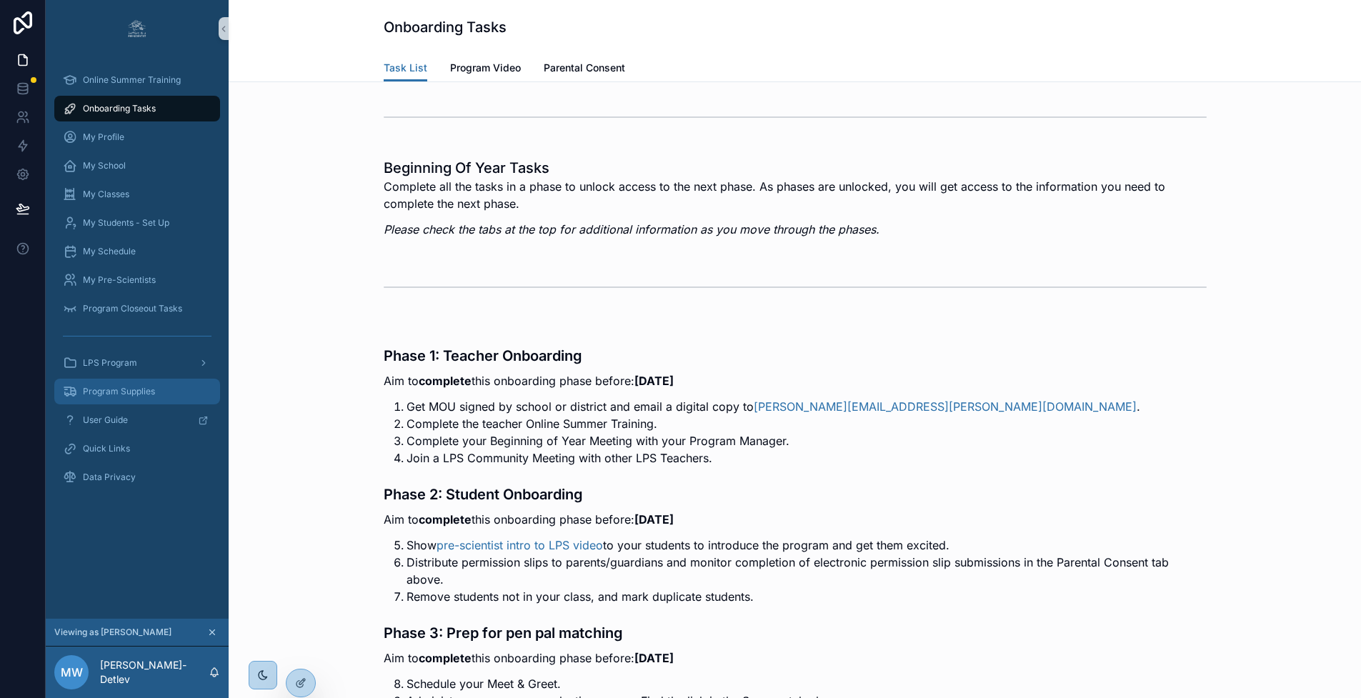
click at [126, 394] on span "Program Supplies" at bounding box center [119, 391] width 72 height 11
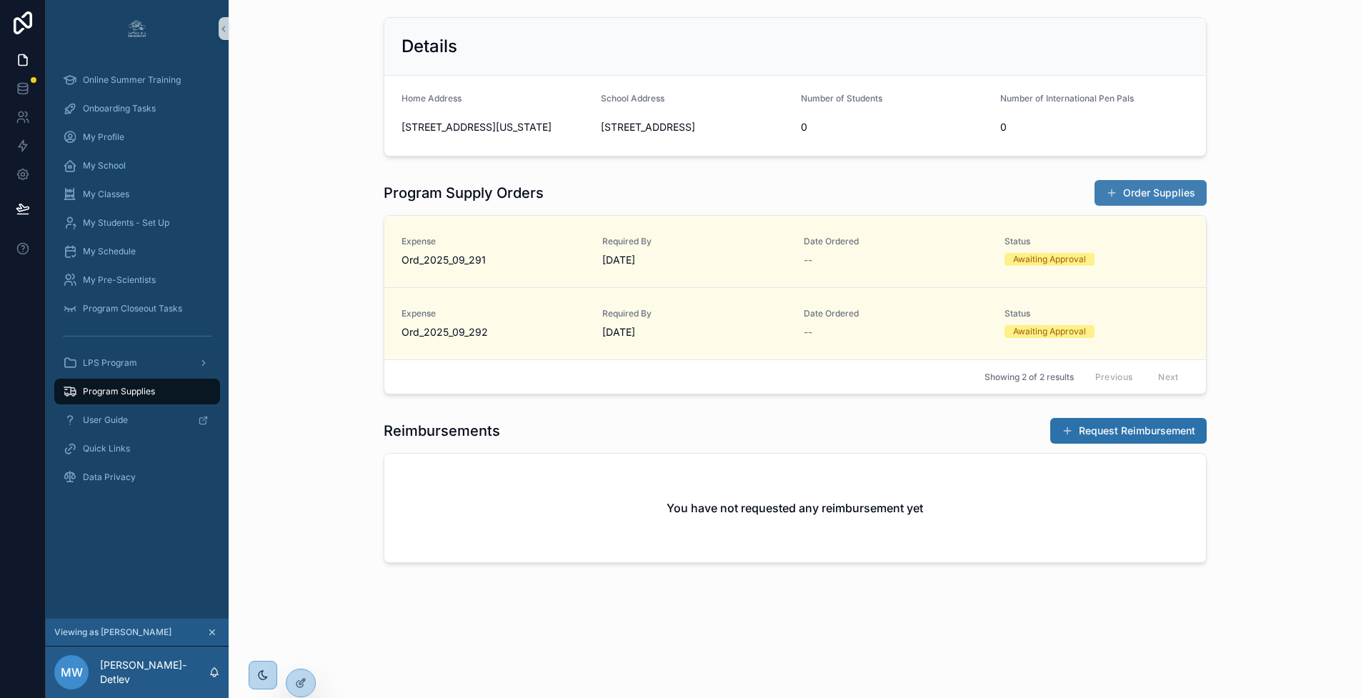
click at [1152, 205] on button "Order Supplies" at bounding box center [1150, 193] width 112 height 26
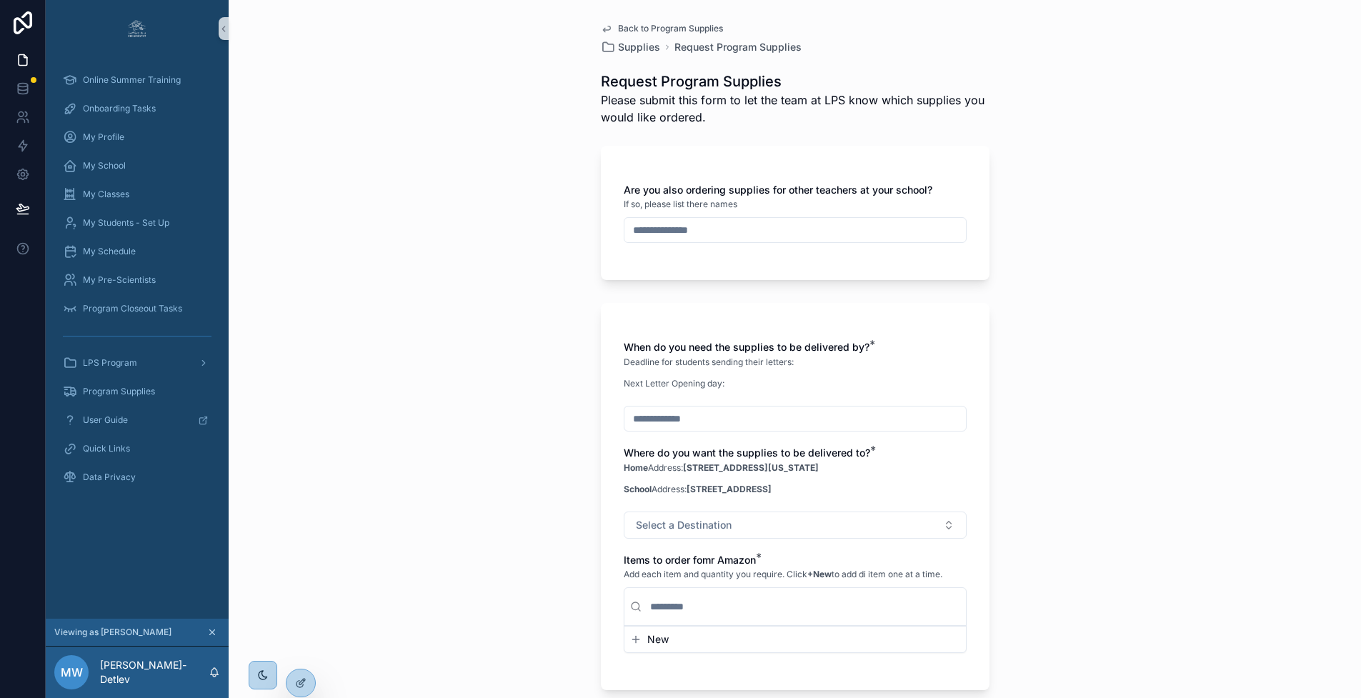
click at [725, 232] on input "scrollable content" at bounding box center [794, 230] width 341 height 20
type input "*"
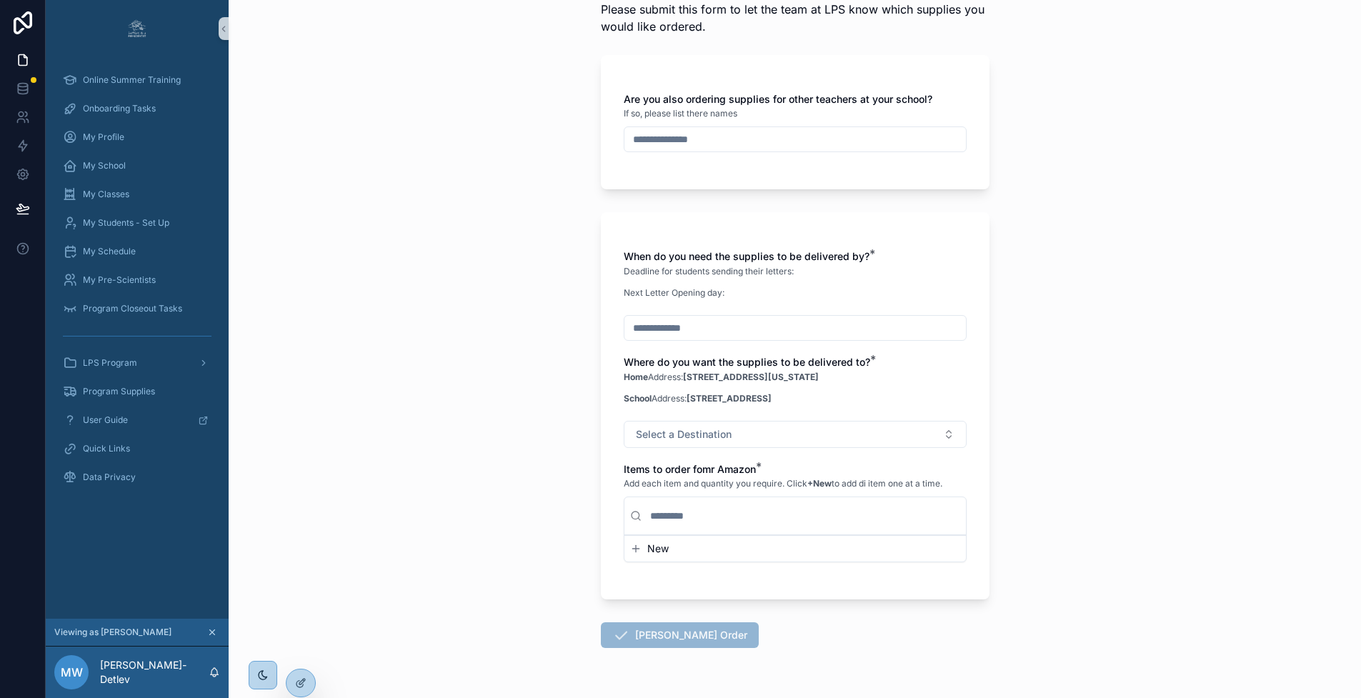
scroll to position [119, 0]
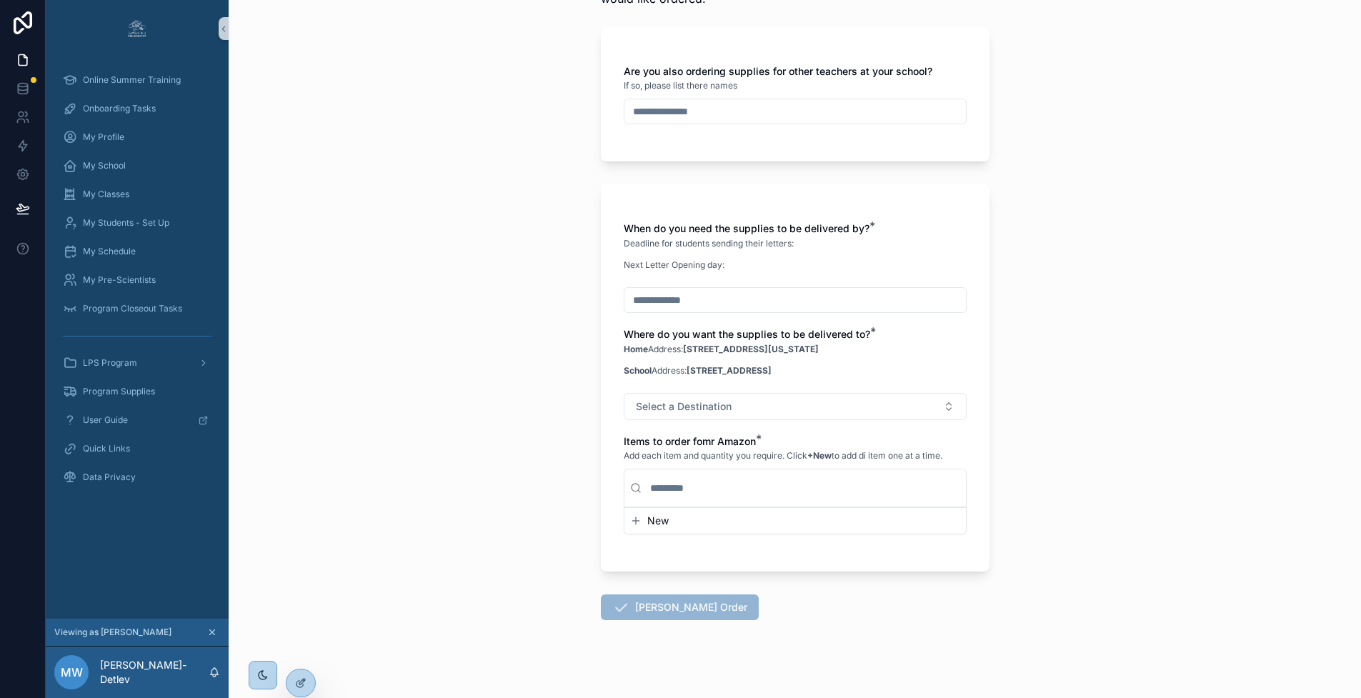
click at [660, 524] on span "New" at bounding box center [657, 521] width 21 height 14
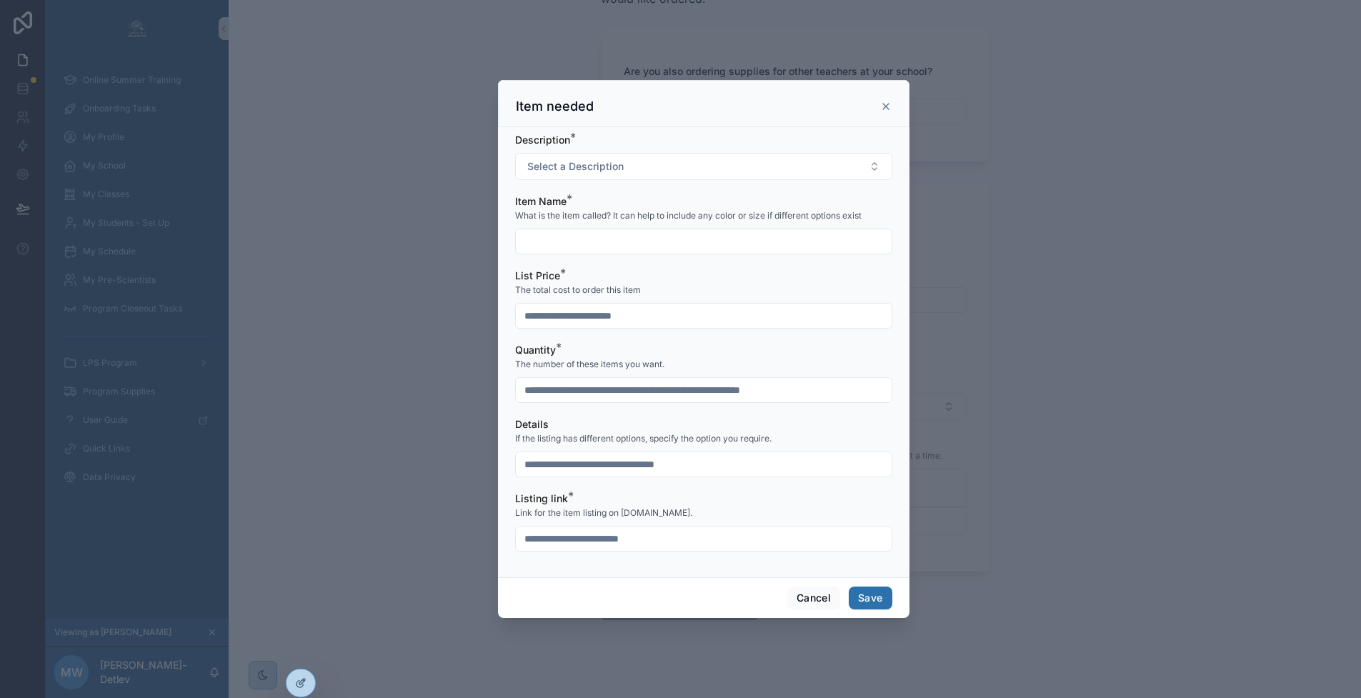
click at [881, 111] on icon "scrollable content" at bounding box center [885, 106] width 11 height 11
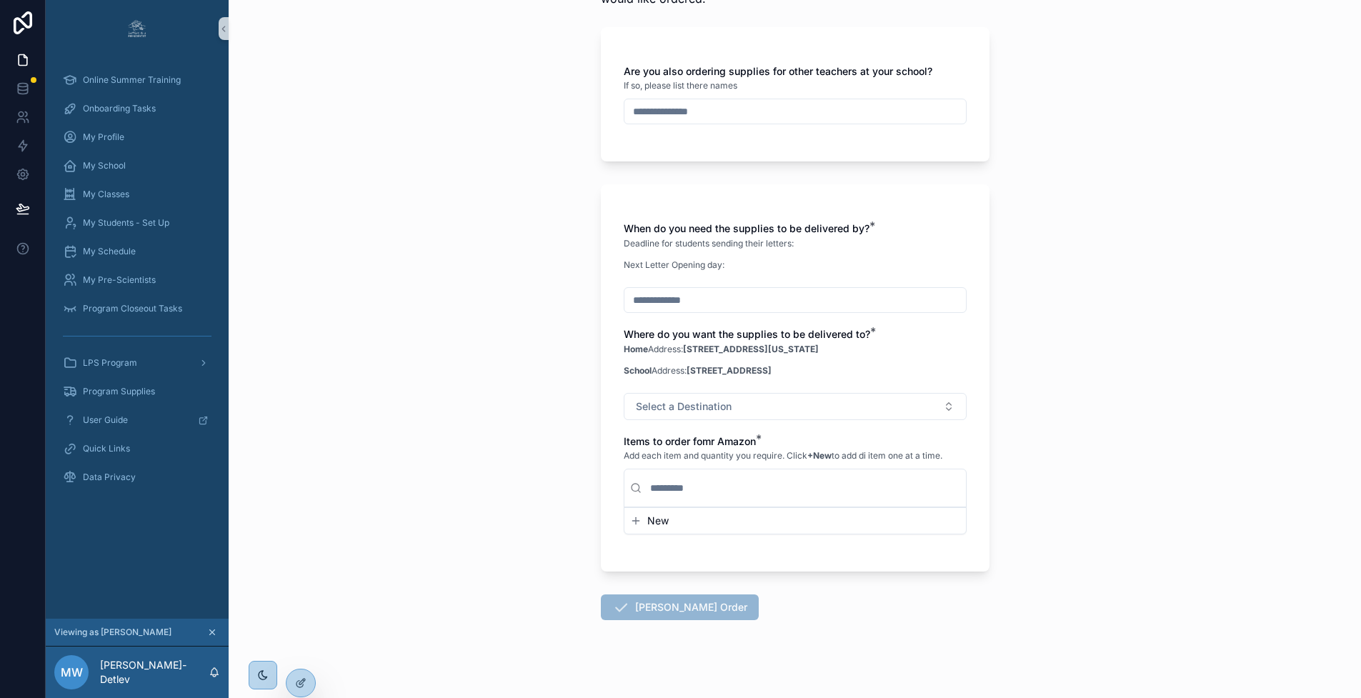
click at [754, 484] on input "scrollable content" at bounding box center [803, 488] width 313 height 26
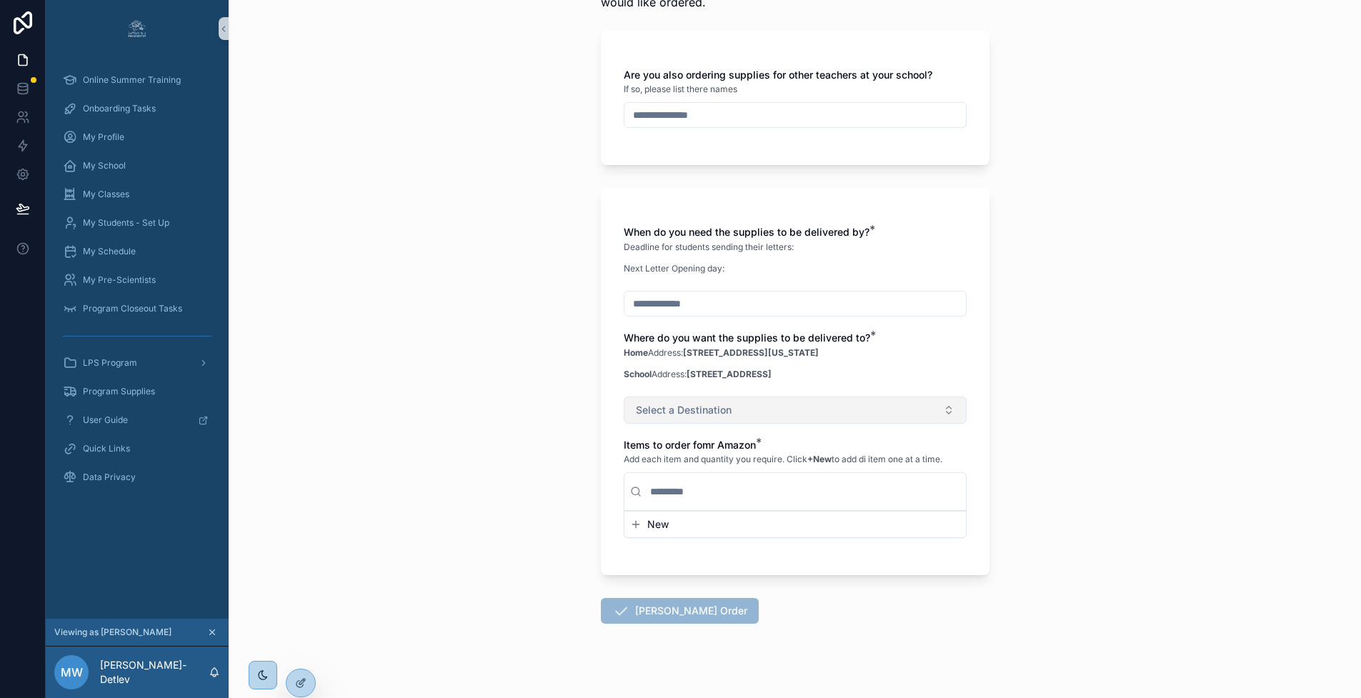
scroll to position [121, 0]
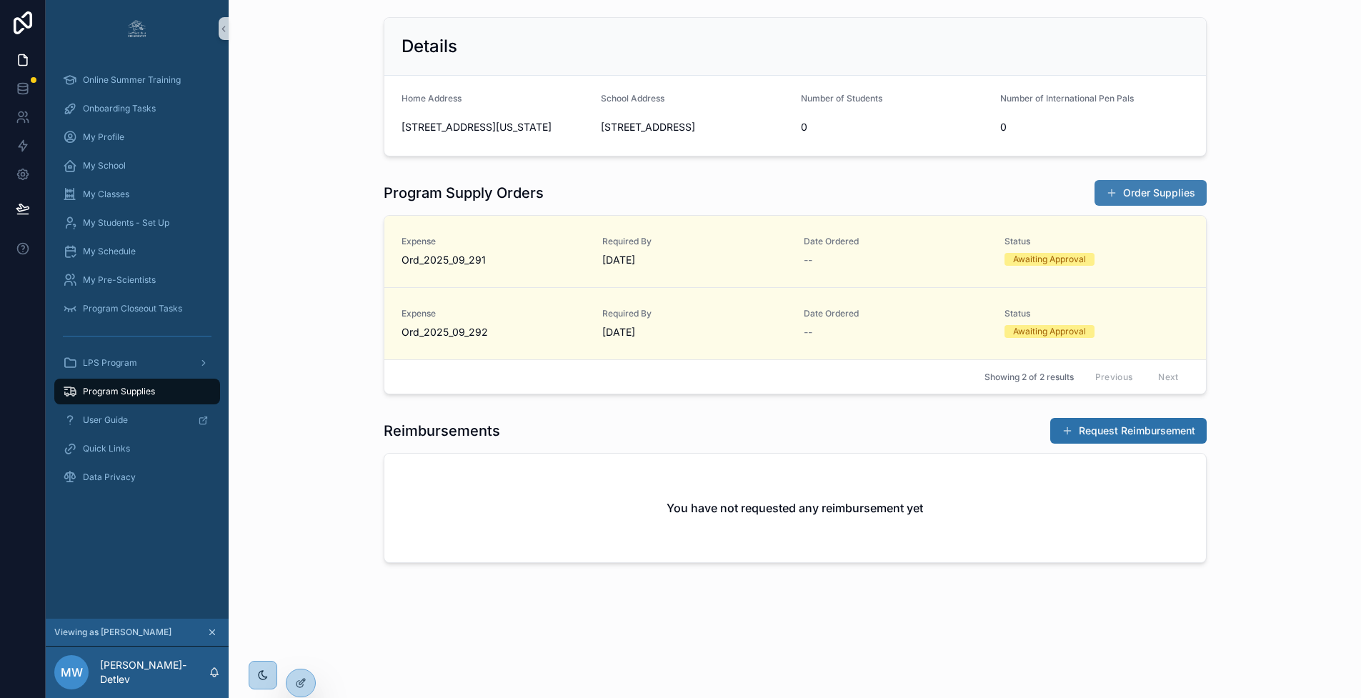
click at [1152, 204] on button "Order Supplies" at bounding box center [1150, 193] width 112 height 26
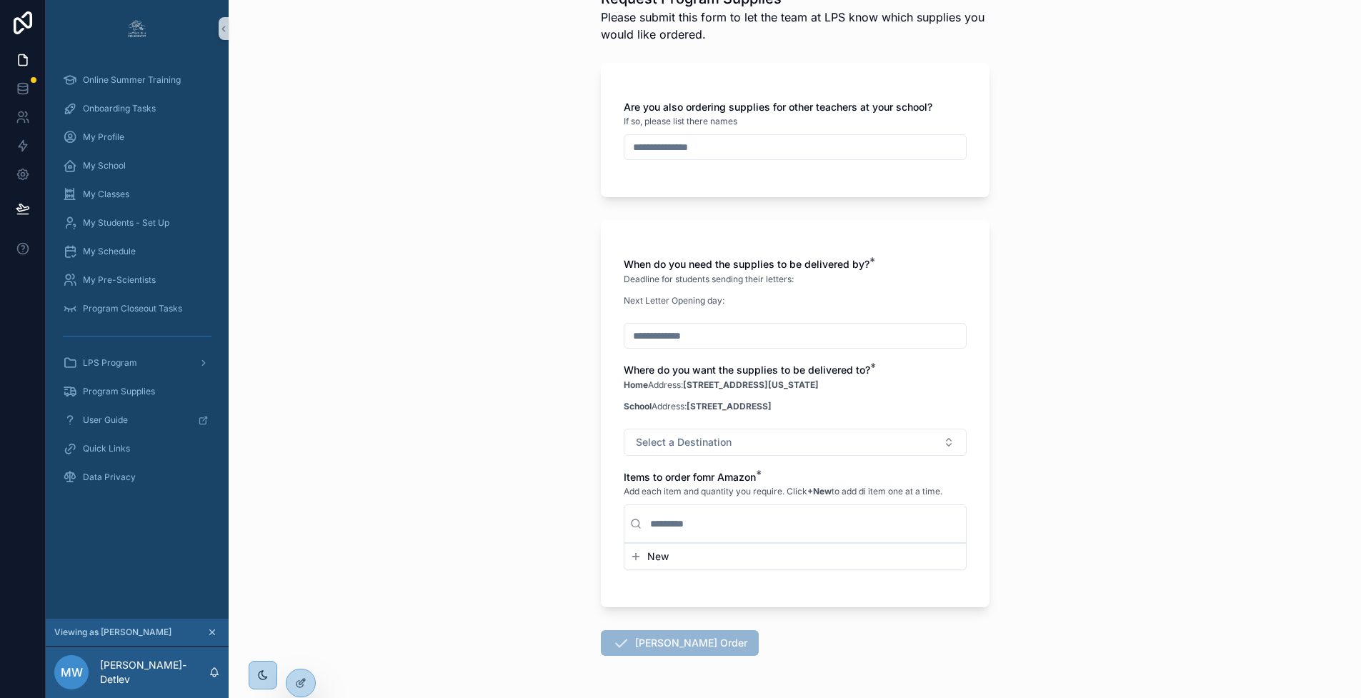
scroll to position [121, 0]
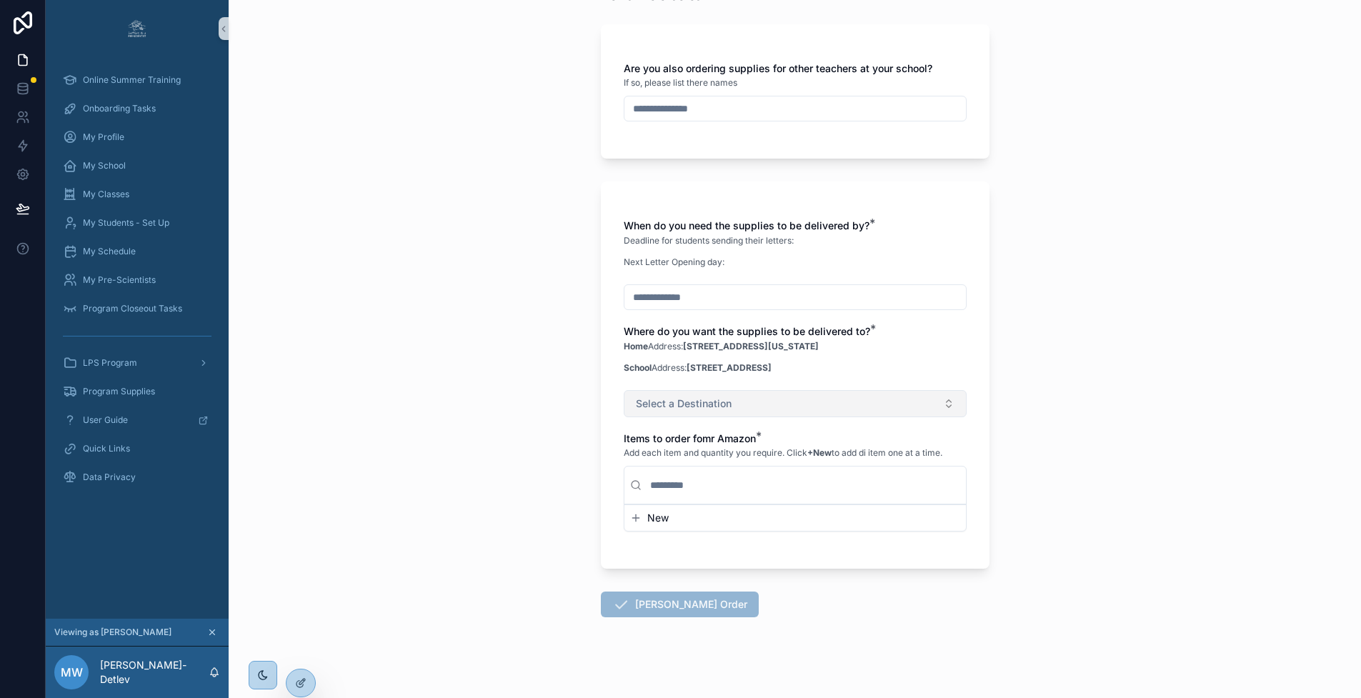
click at [757, 403] on button "Select a Destination" at bounding box center [795, 403] width 343 height 27
click at [893, 356] on div "Home Address: [STREET_ADDRESS][US_STATE] School Address: [STREET_ADDRESS]" at bounding box center [795, 362] width 343 height 46
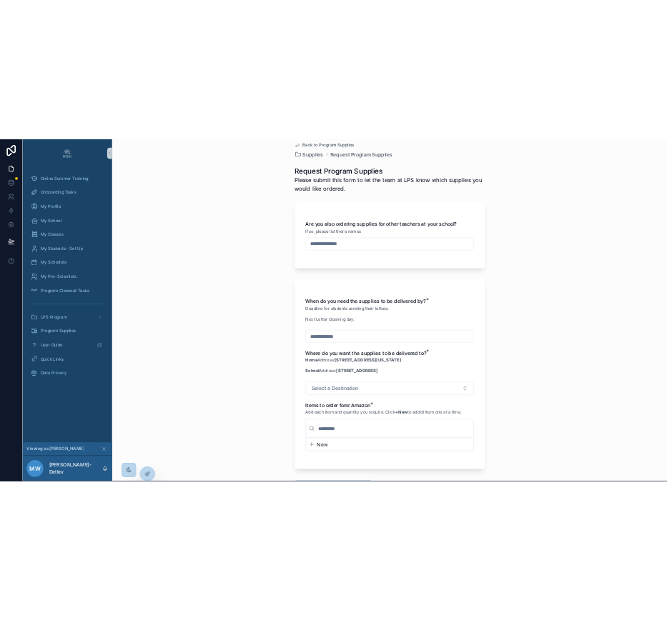
scroll to position [8, 0]
